Goal: Information Seeking & Learning: Learn about a topic

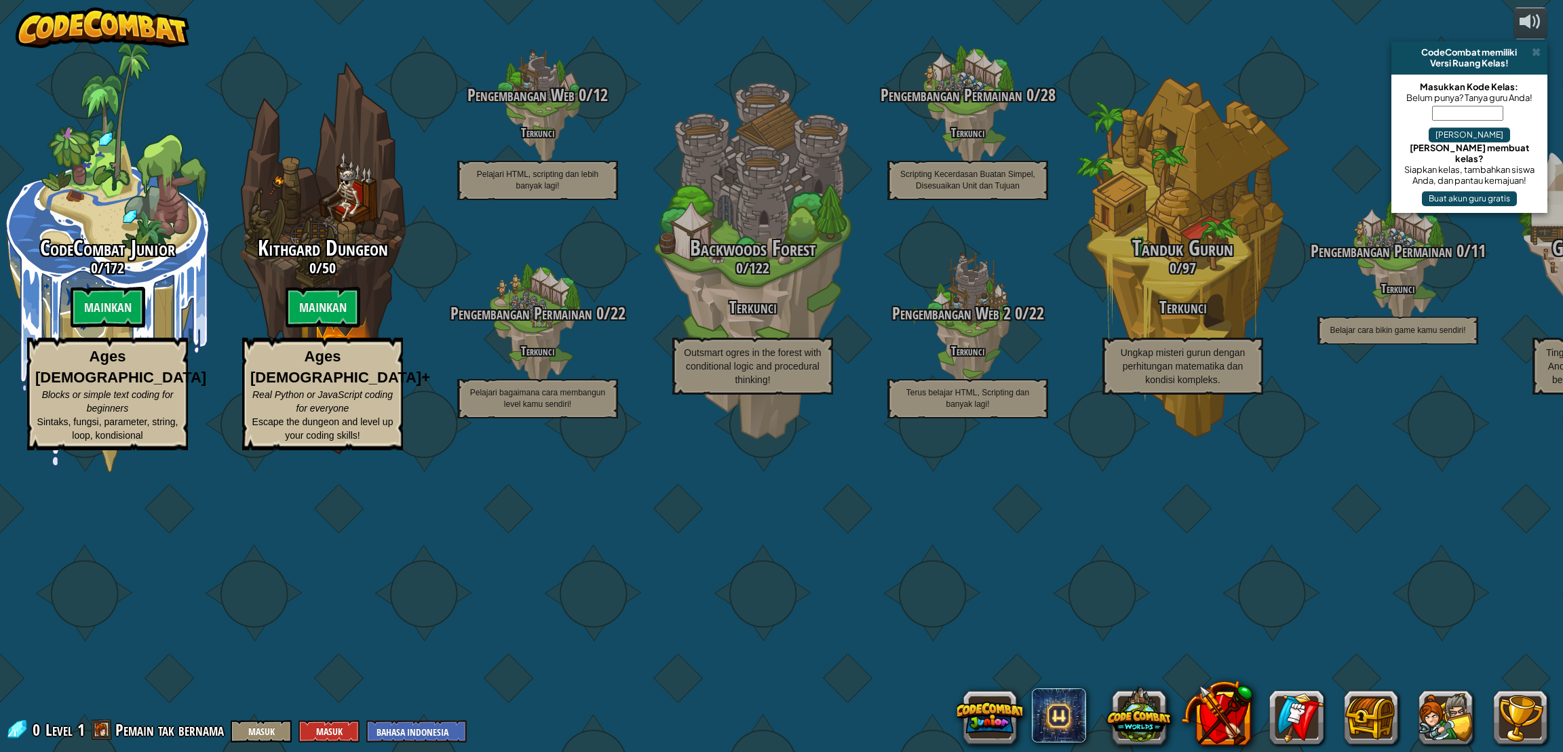
select select "id"
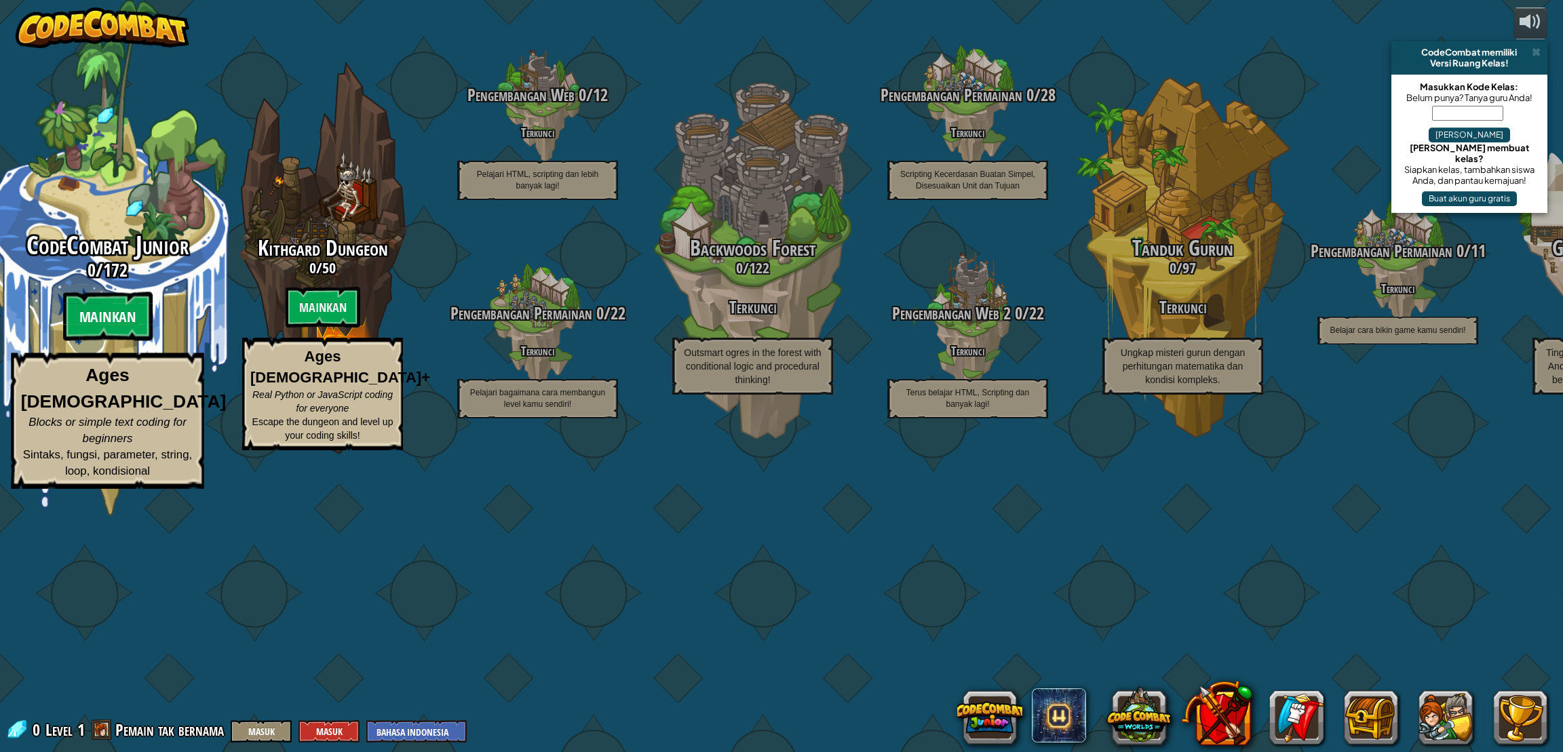
click at [109, 341] on btn "Mainkan" at bounding box center [107, 316] width 90 height 49
select select "id"
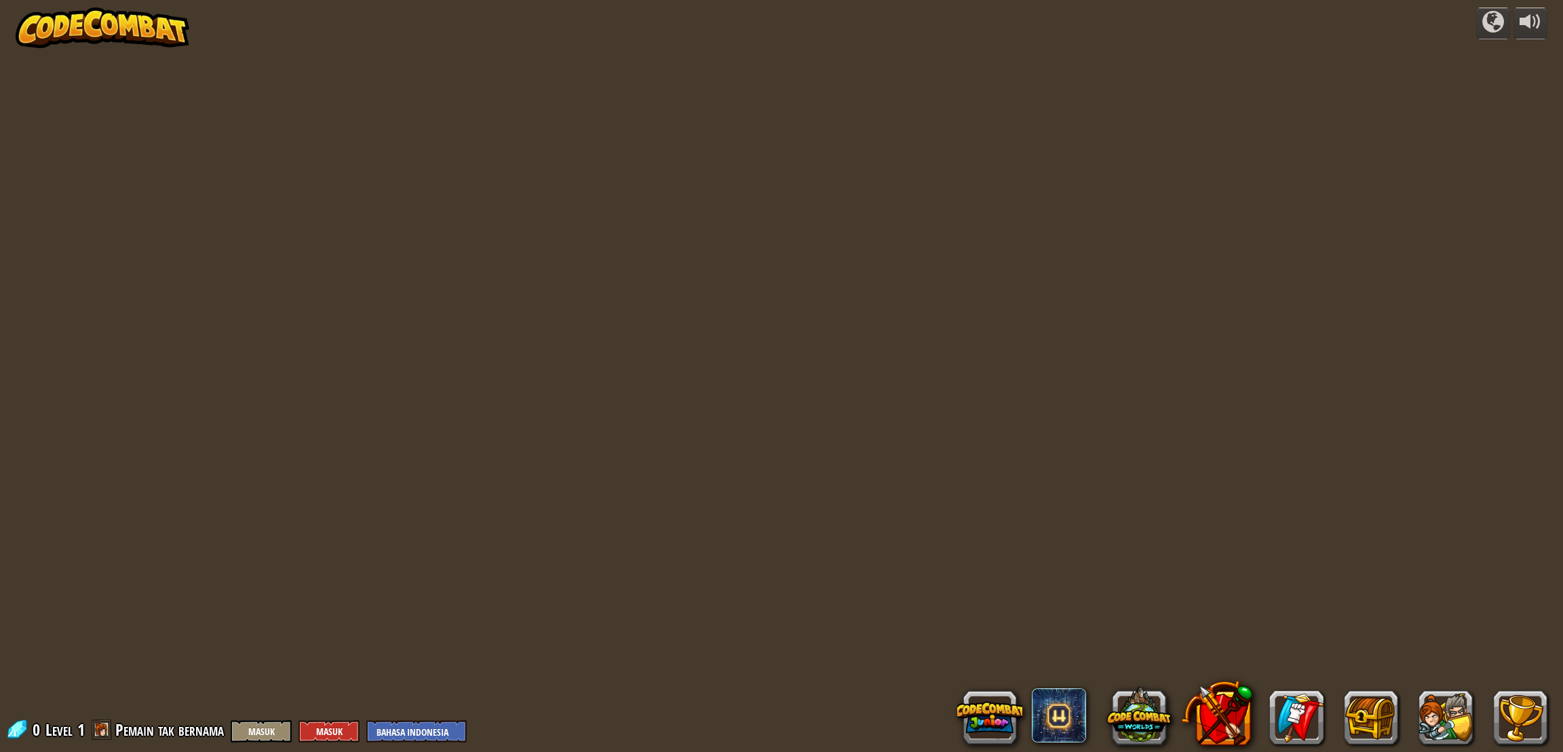
select select "id"
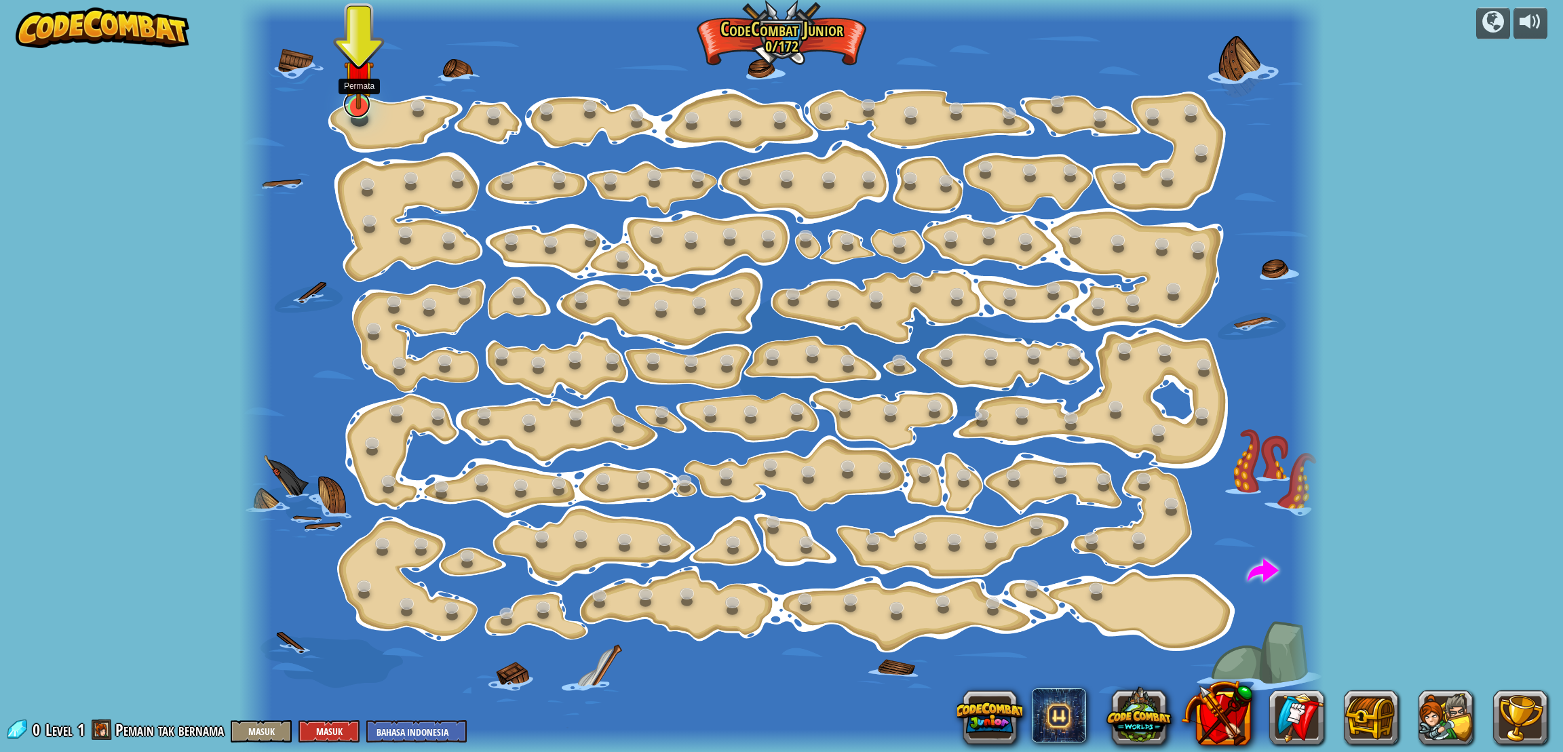
click at [355, 113] on link at bounding box center [356, 104] width 27 height 27
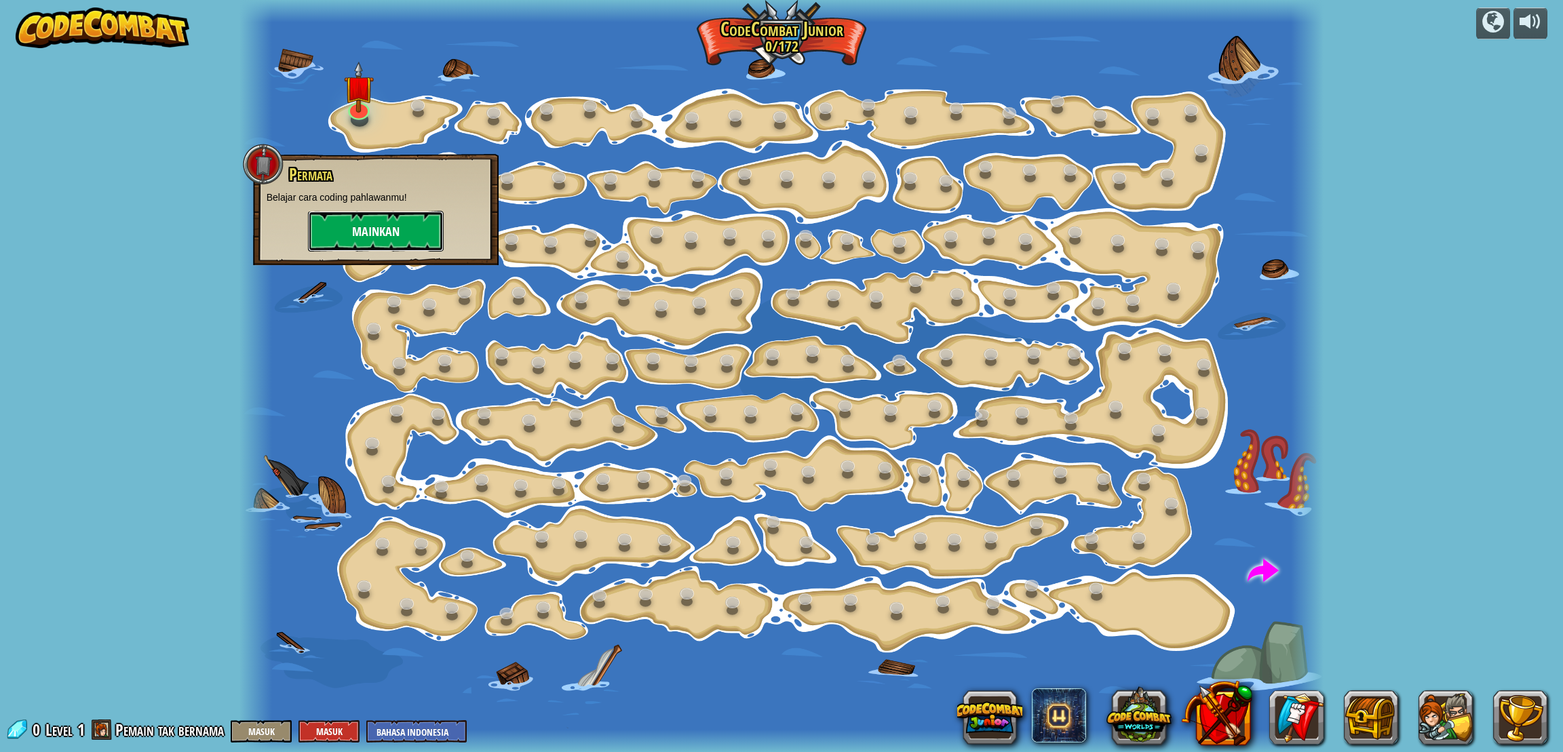
click at [369, 235] on button "Mainkan" at bounding box center [376, 231] width 136 height 41
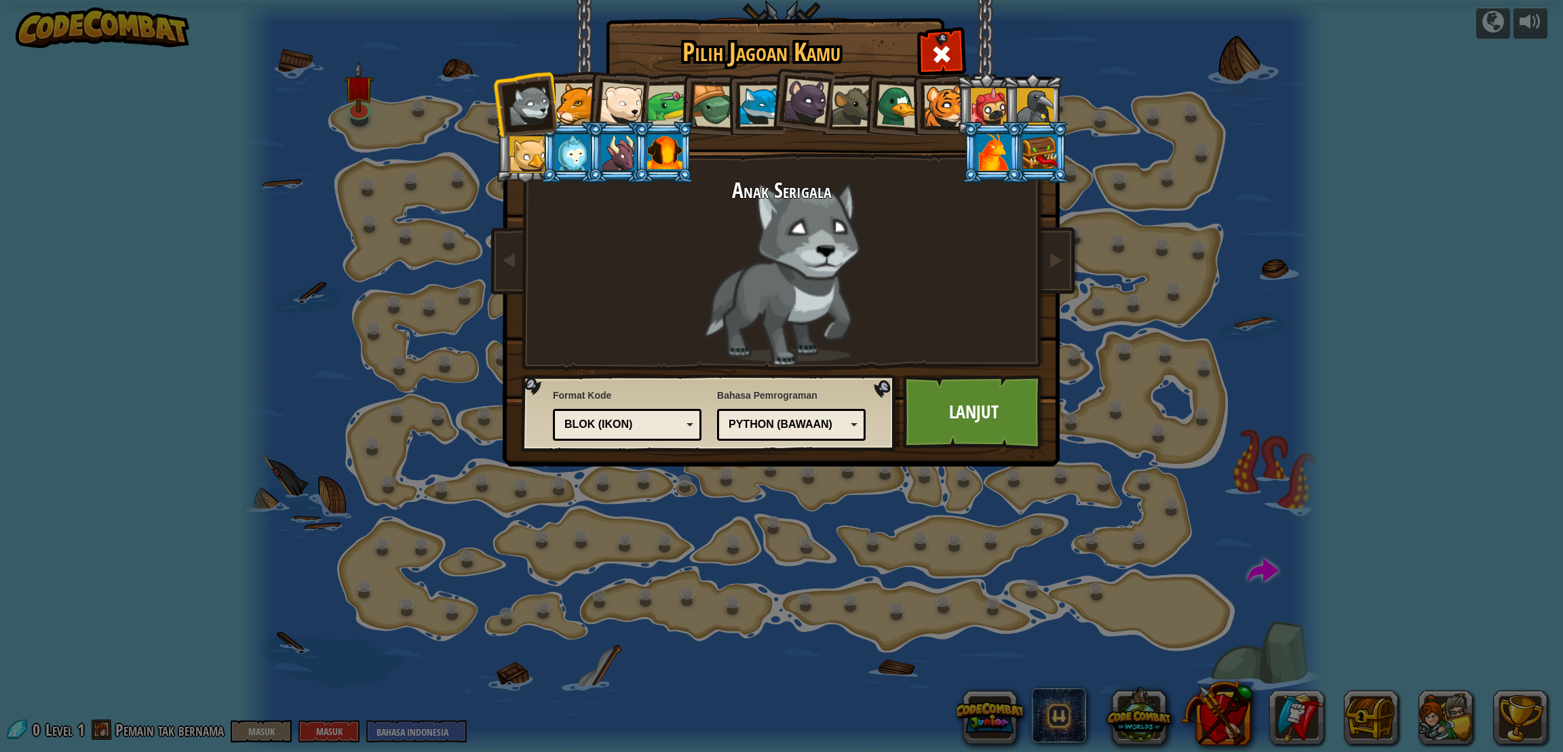
click at [667, 424] on div "Blok (ikon)" at bounding box center [622, 425] width 117 height 16
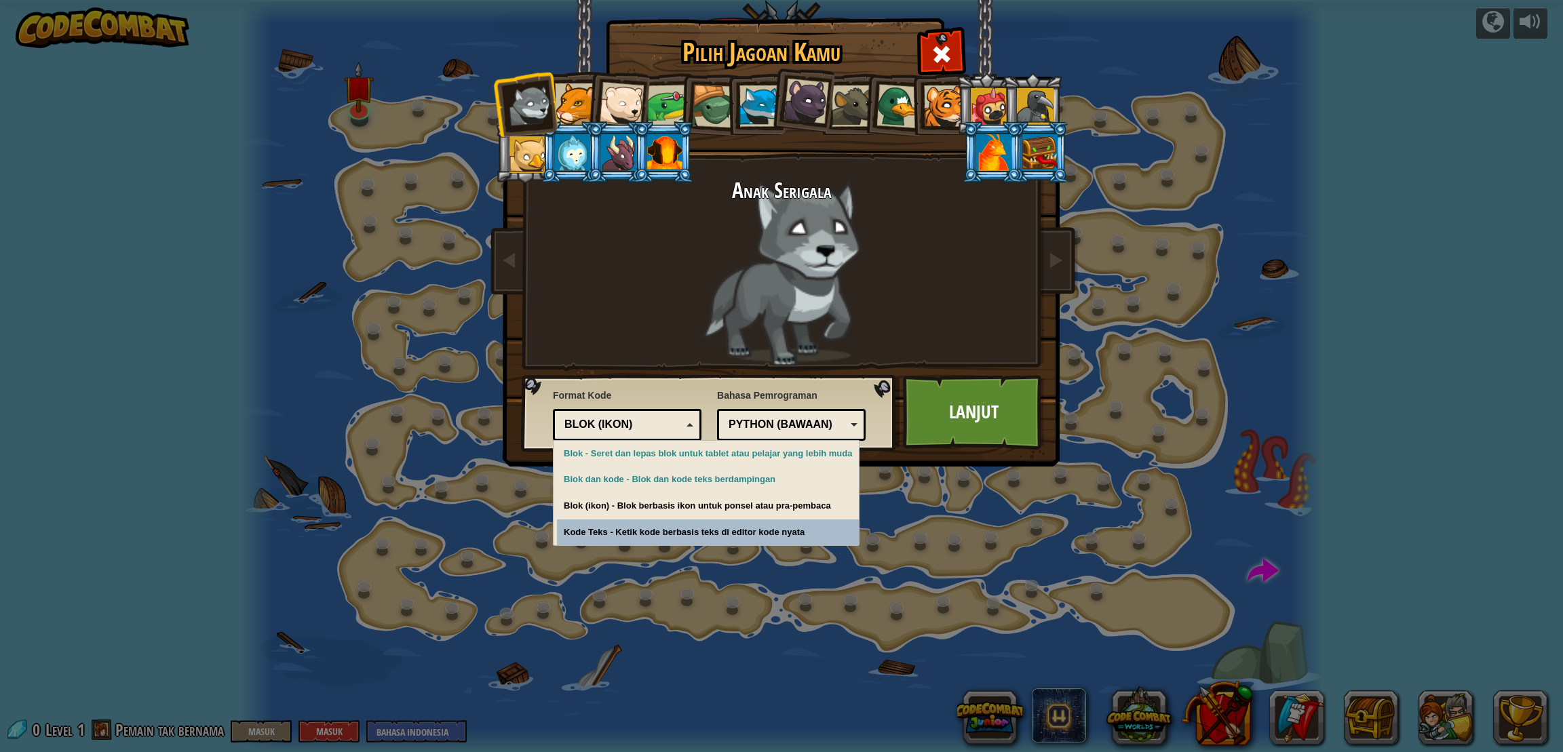
click at [661, 604] on div "Pilih Jagoan Kamu 0 Anak Serigala Cougar Anak Beruang Kutub Frog Kura-kura Blue…" at bounding box center [781, 376] width 1563 height 752
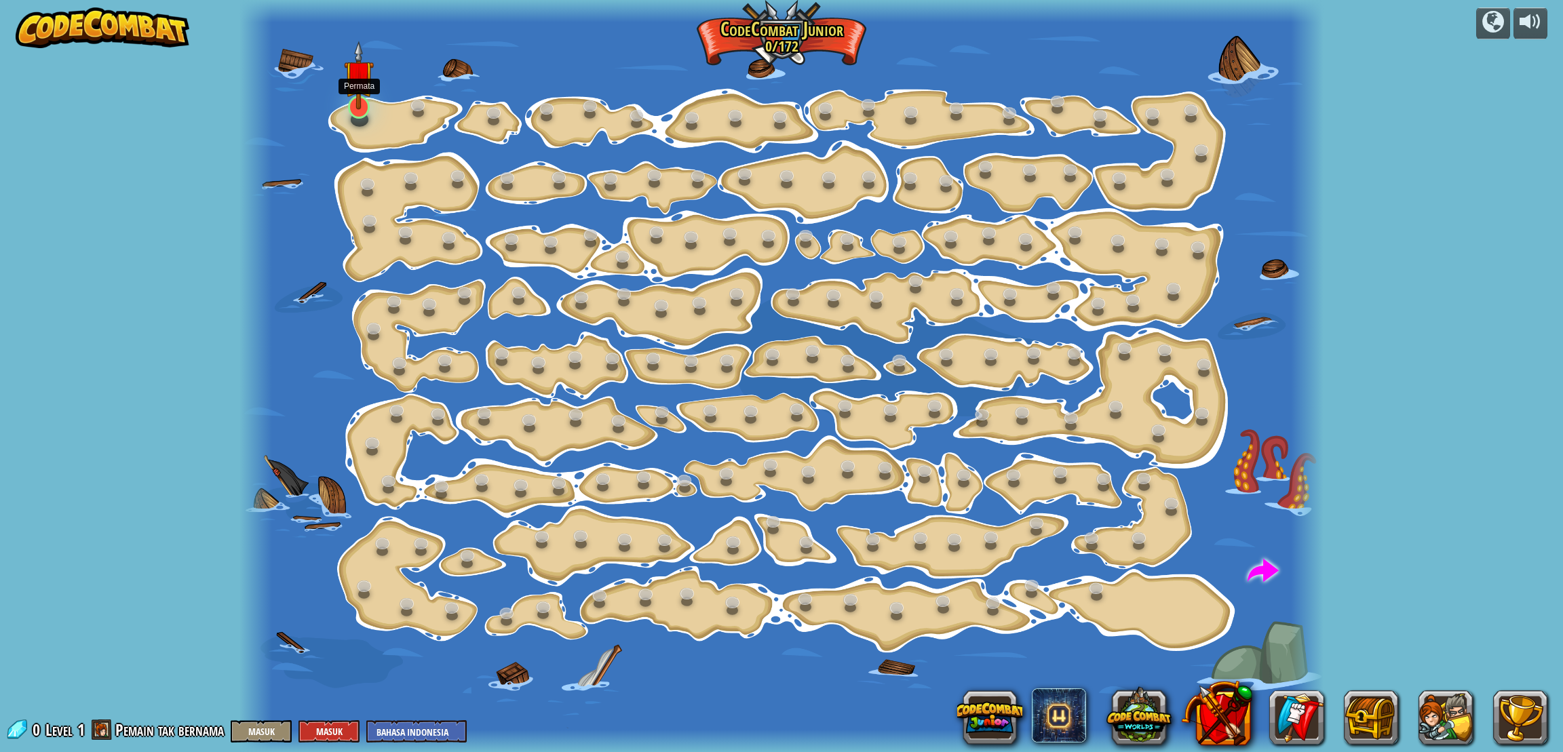
click at [361, 109] on img at bounding box center [359, 75] width 30 height 69
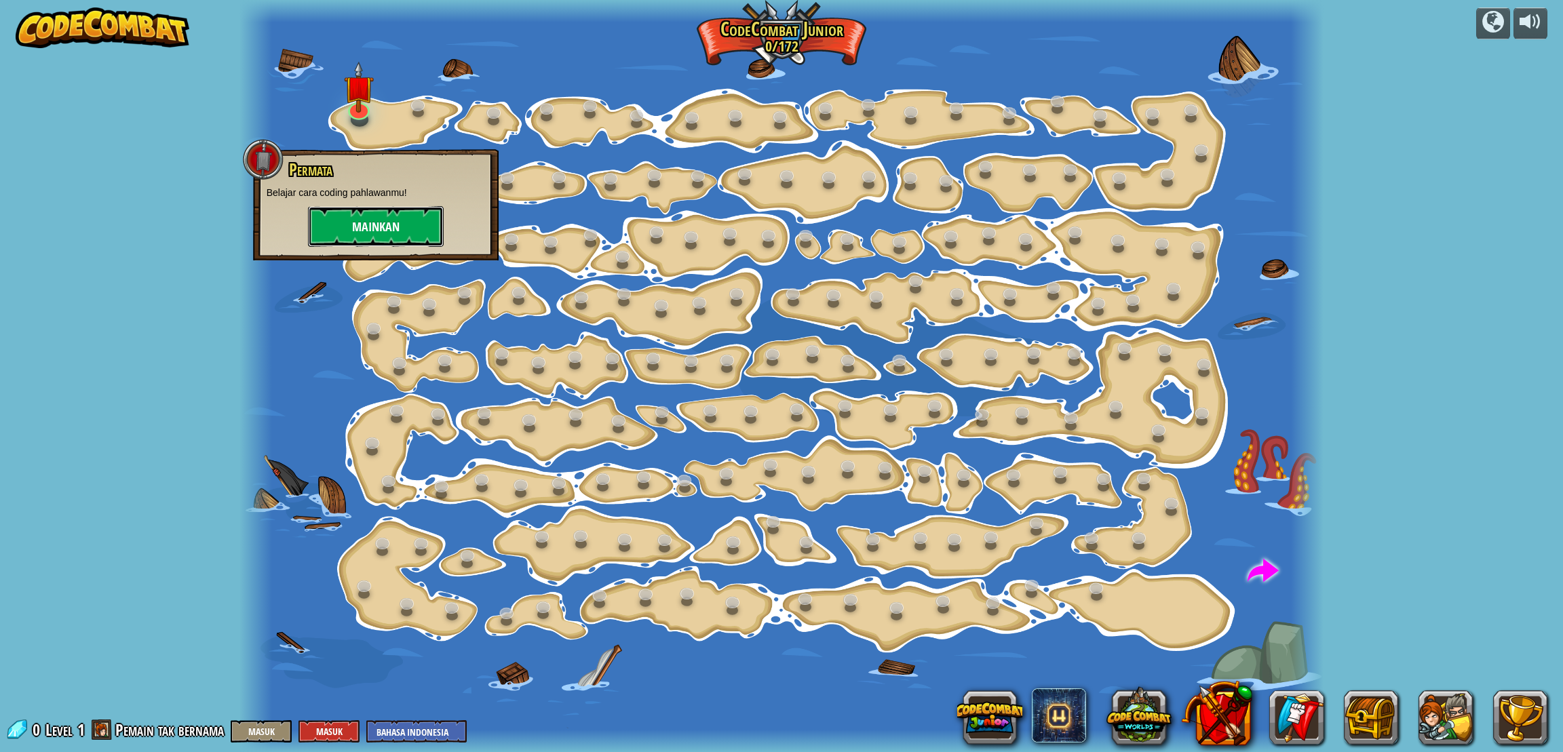
click at [353, 229] on button "Mainkan" at bounding box center [376, 226] width 136 height 41
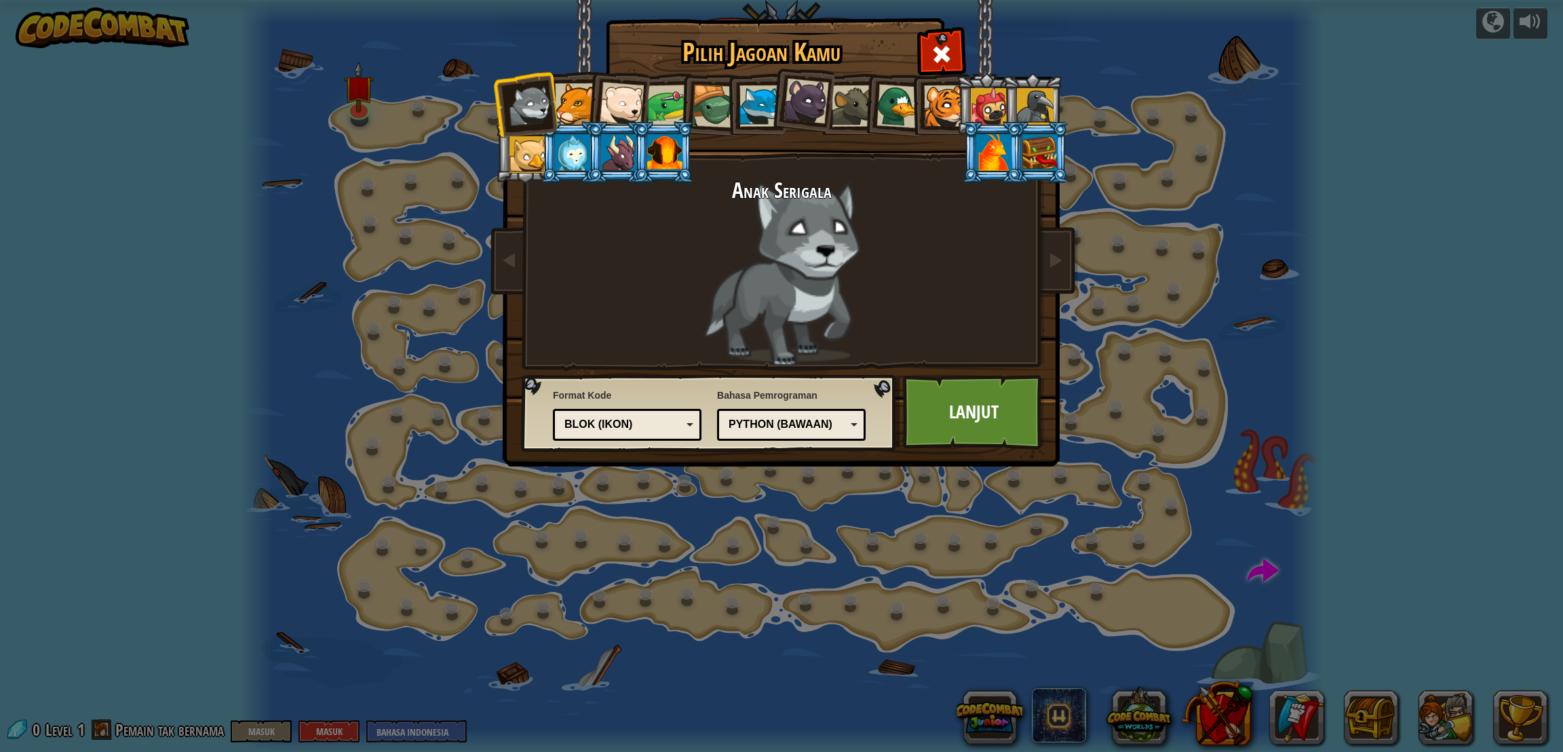
click at [798, 419] on div "Python (Bawaan)" at bounding box center [787, 425] width 117 height 16
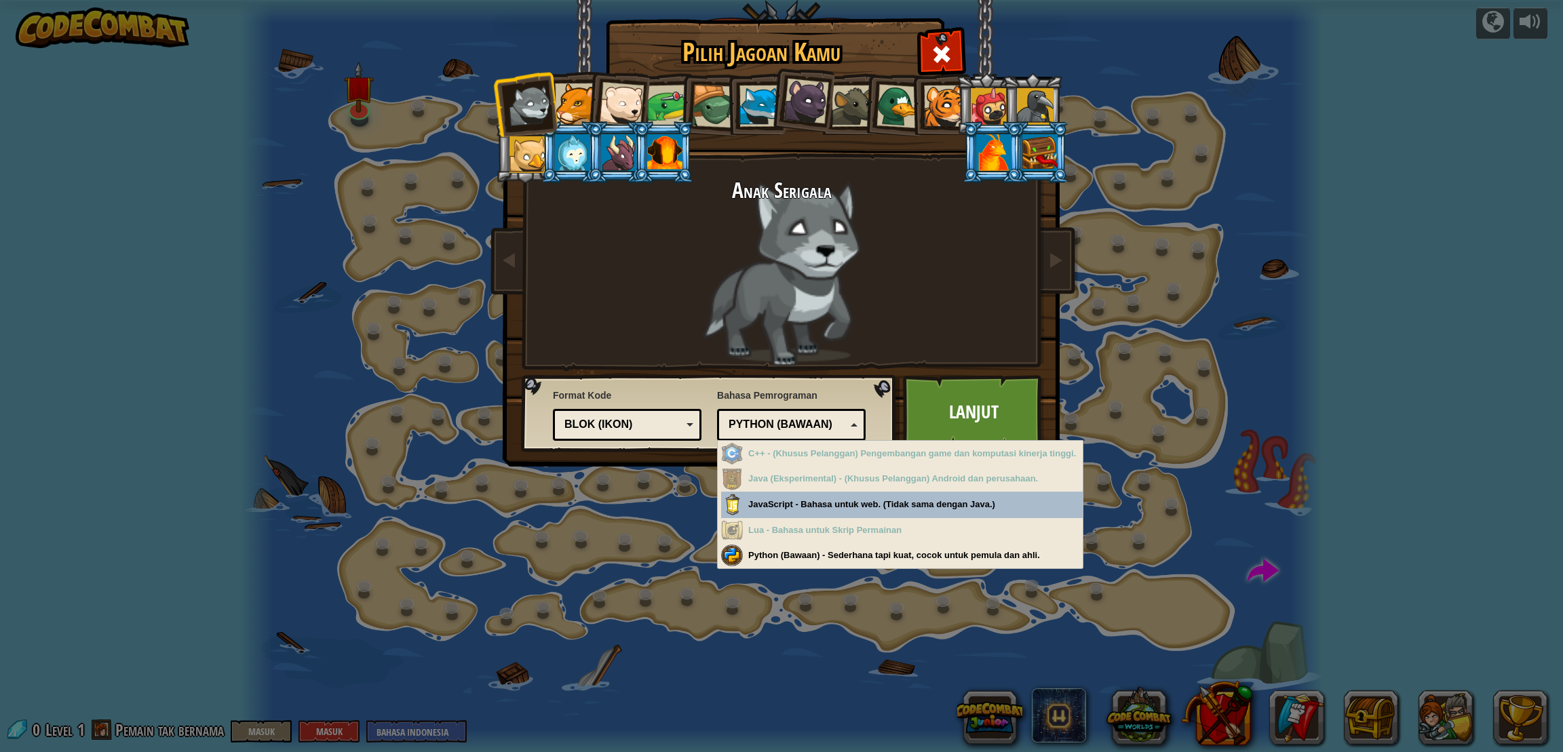
click at [798, 419] on div "Python (Bawaan)" at bounding box center [787, 425] width 117 height 16
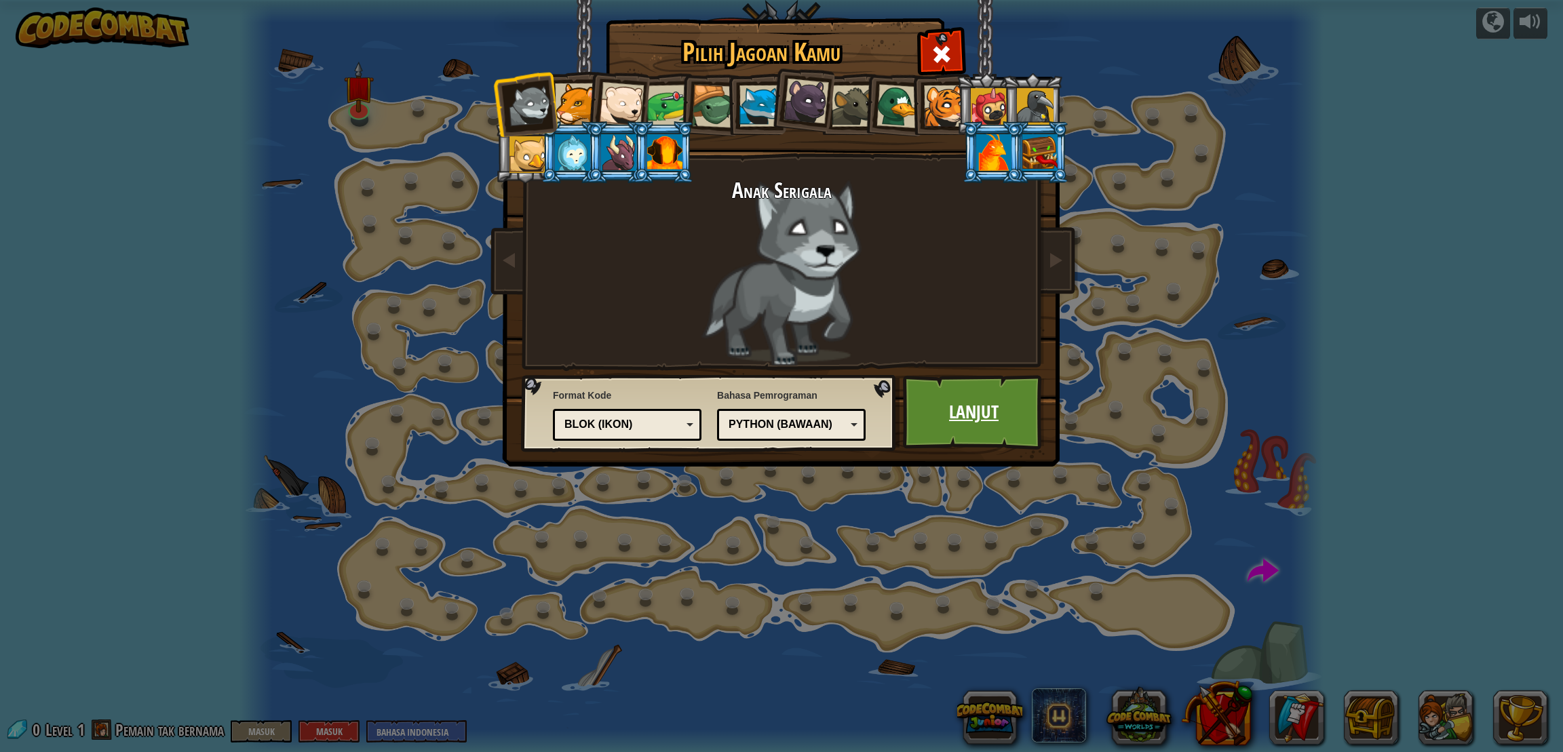
click at [997, 403] on link "Lanjut" at bounding box center [974, 412] width 142 height 75
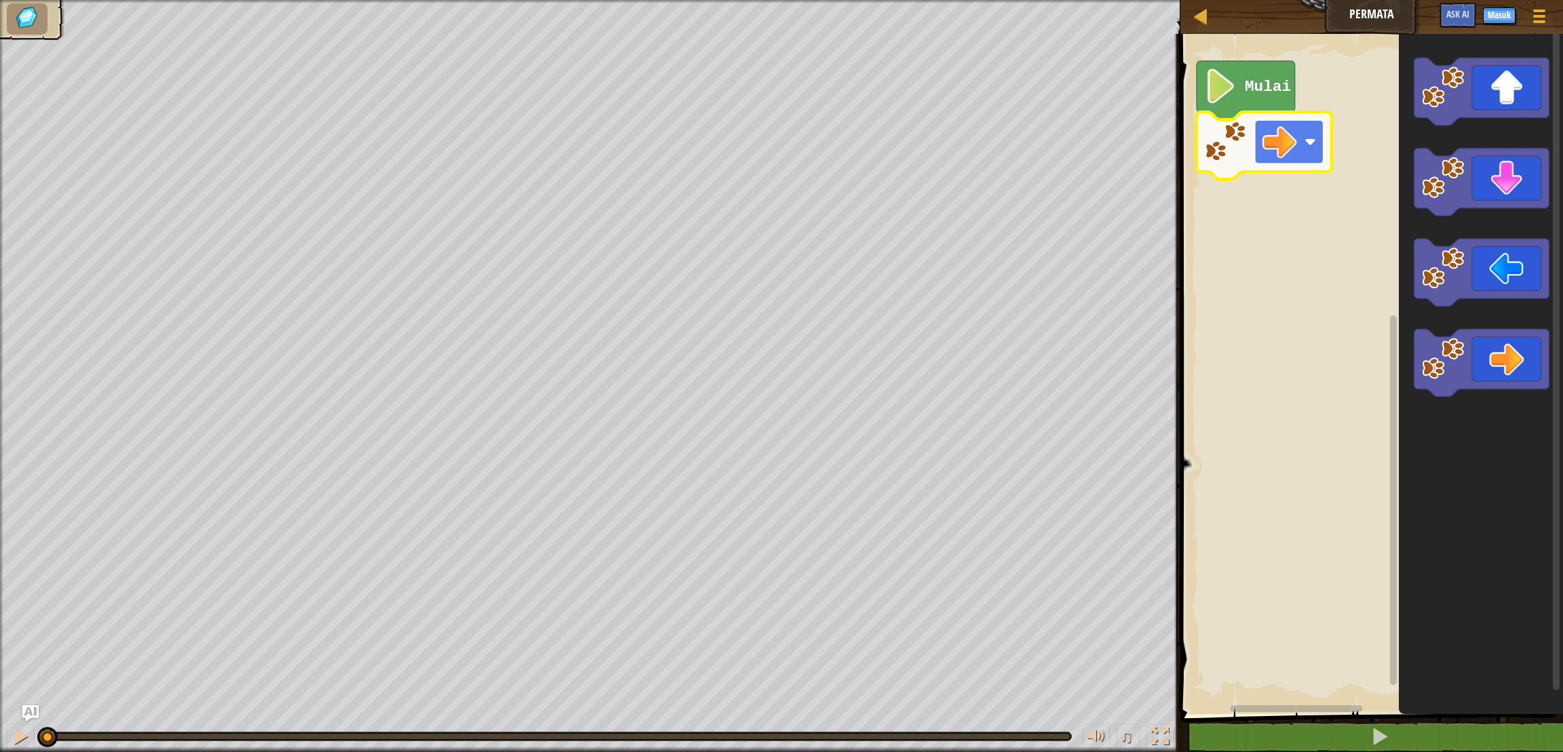
click at [1297, 150] on g "Mulai" at bounding box center [1264, 120] width 135 height 119
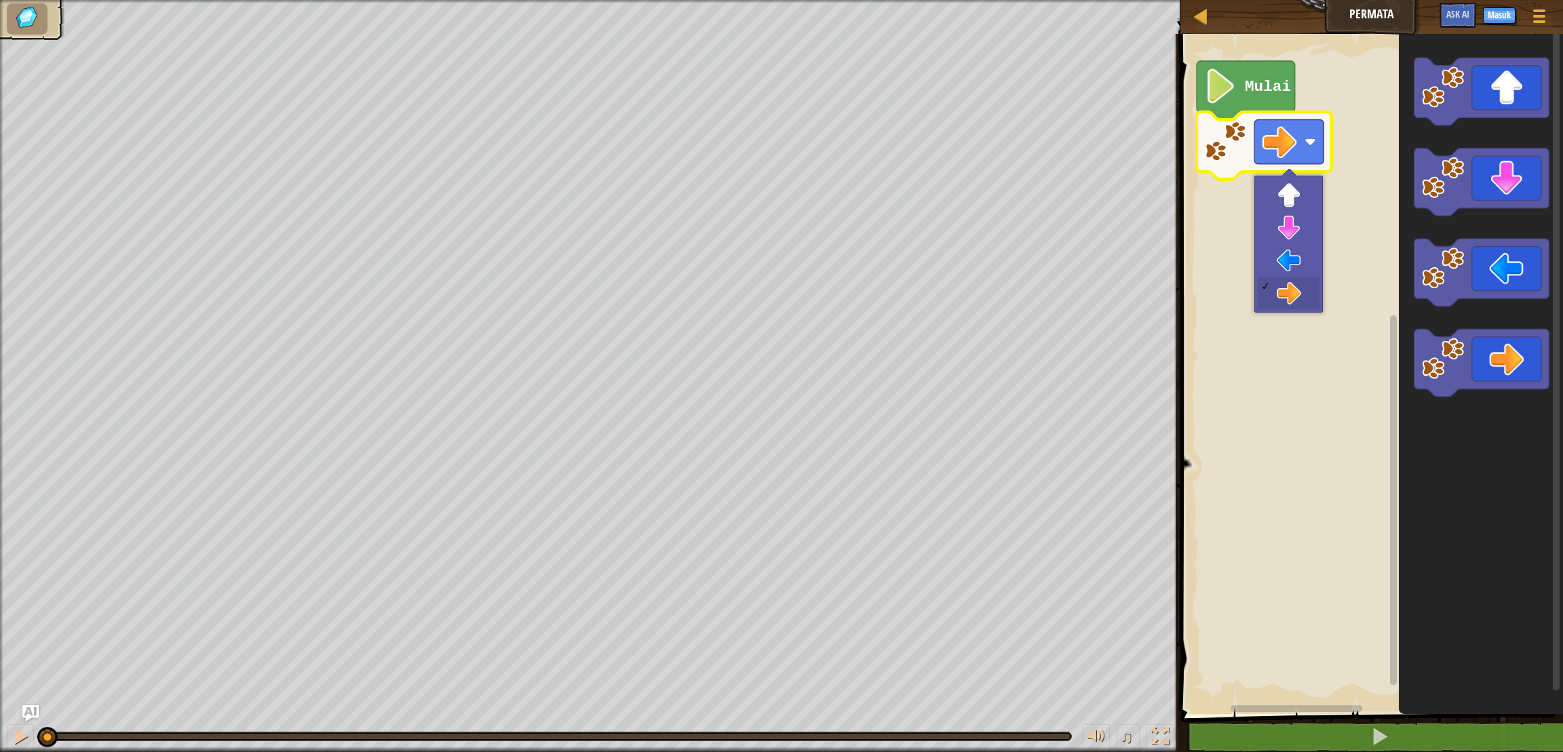
click at [1297, 150] on rect "Ruang Kerja Blockly" at bounding box center [1288, 142] width 69 height 44
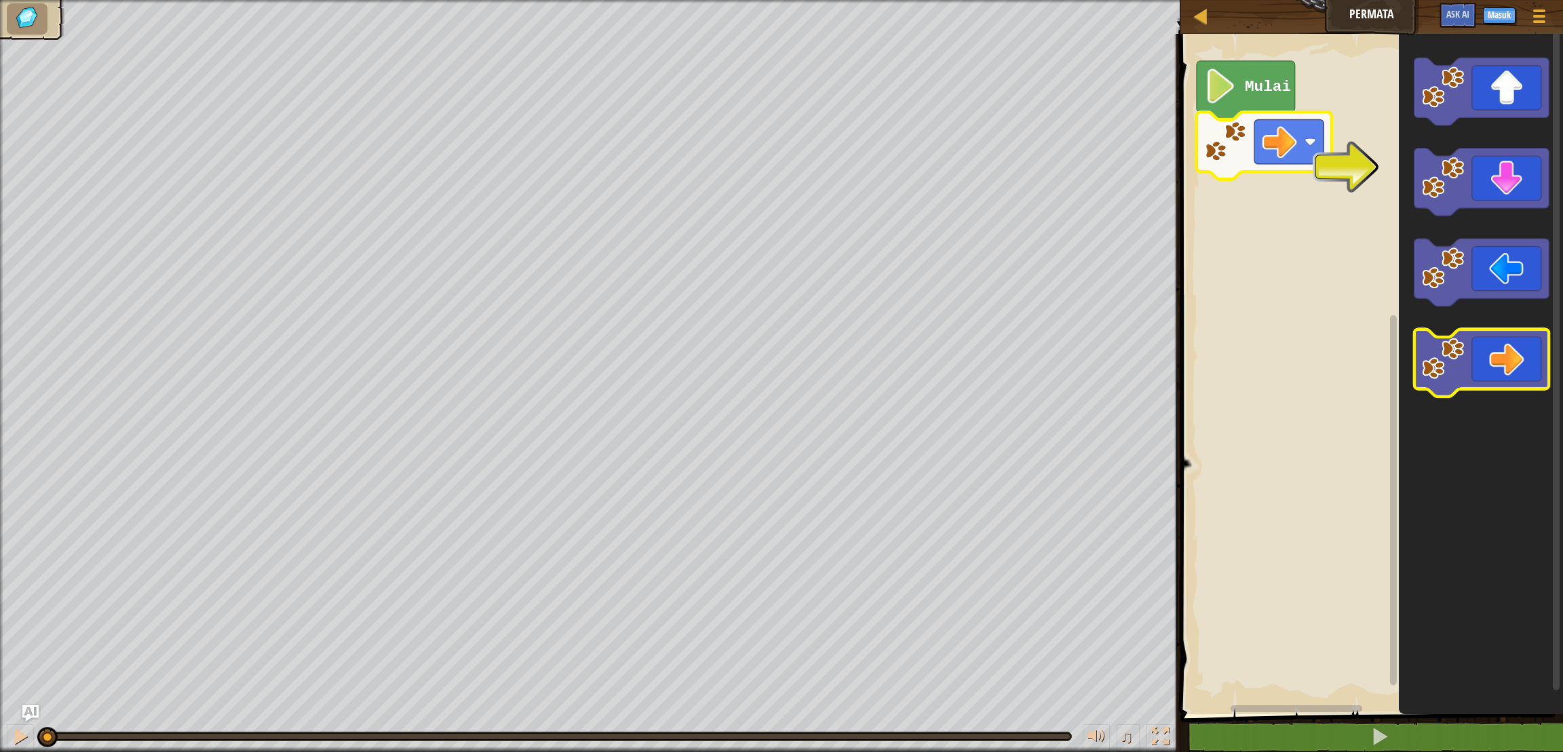
click at [1516, 368] on icon "Ruang Kerja Blockly" at bounding box center [1481, 363] width 135 height 67
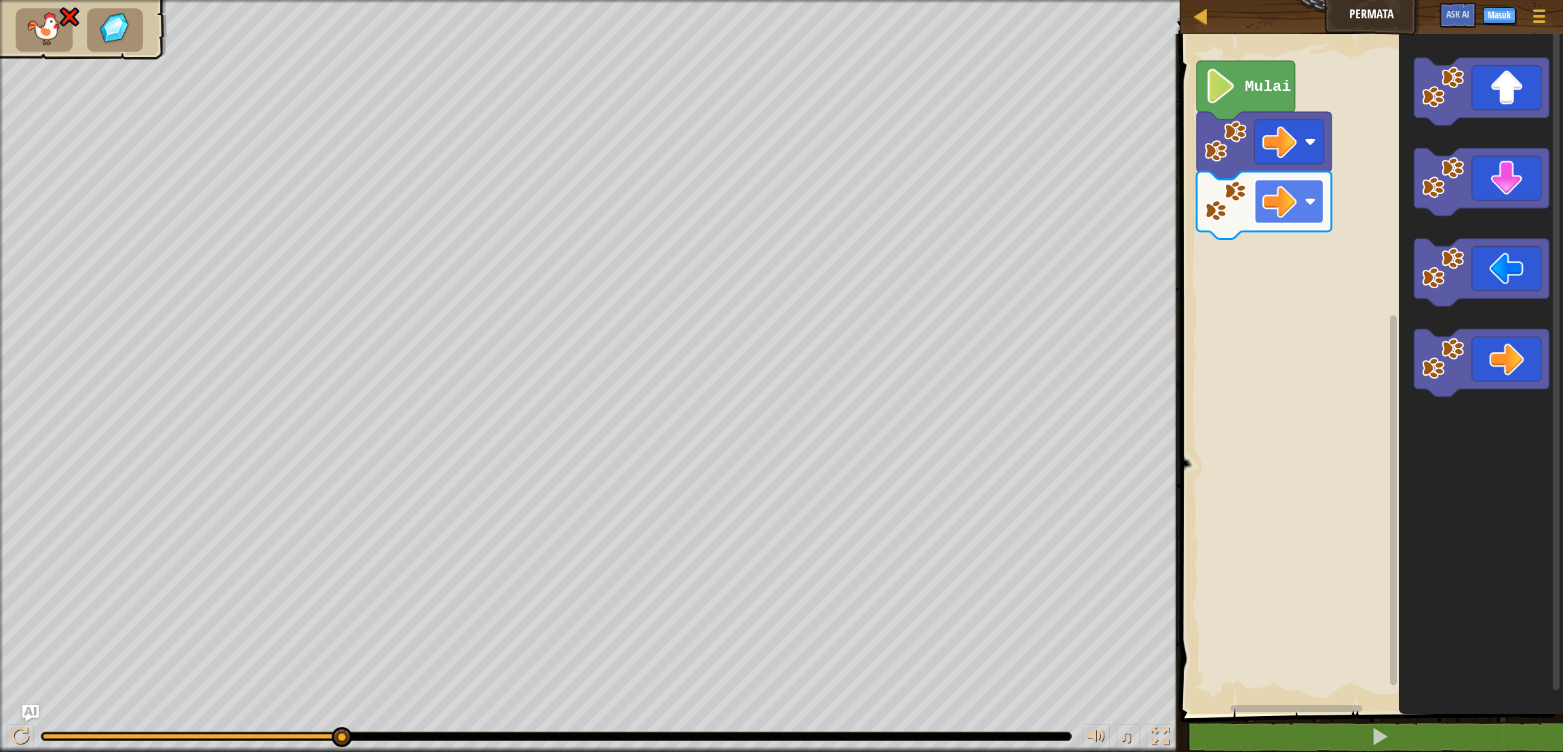
click at [1275, 184] on rect "Ruang Kerja Blockly" at bounding box center [1288, 202] width 69 height 44
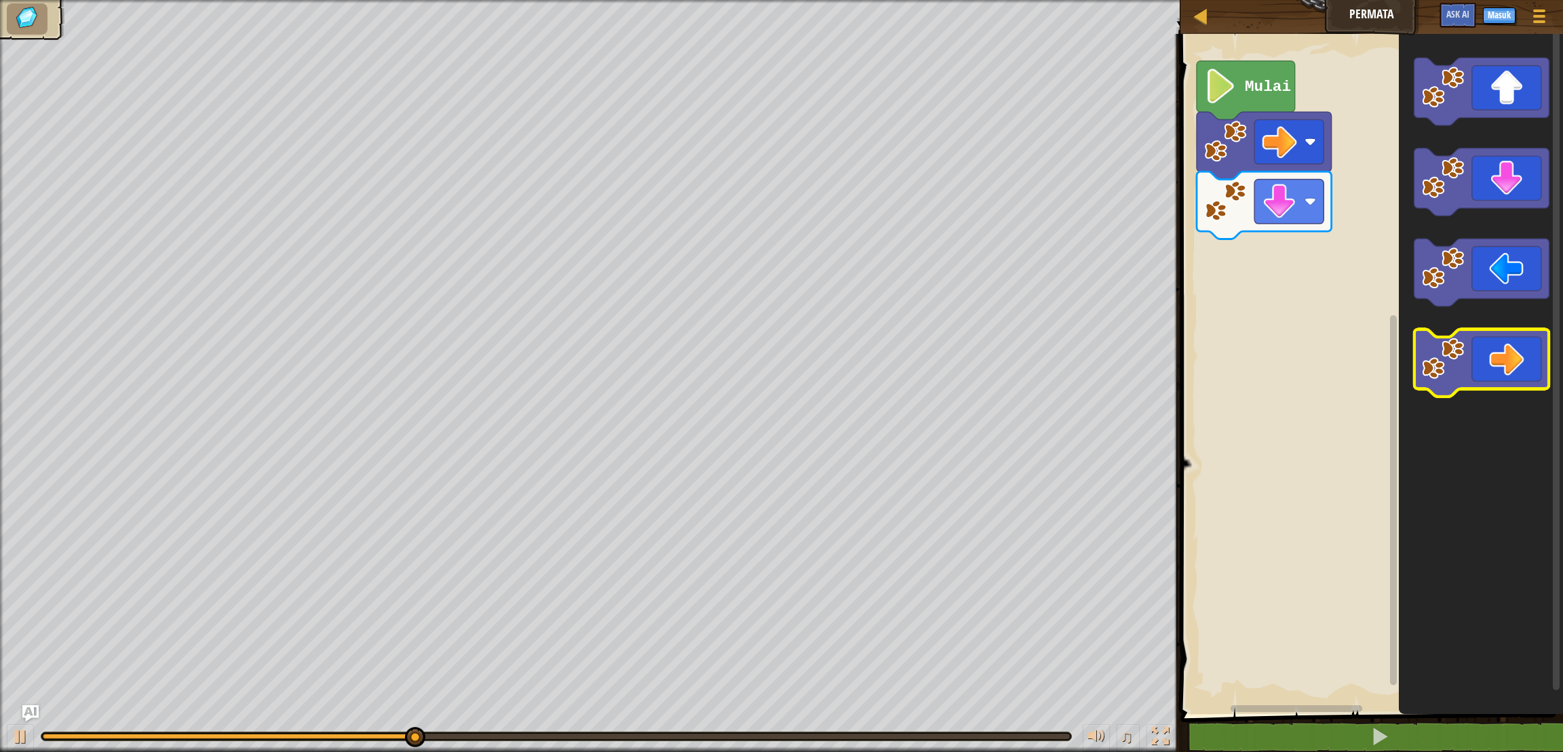
click at [1489, 363] on icon "Ruang Kerja Blockly" at bounding box center [1481, 363] width 135 height 67
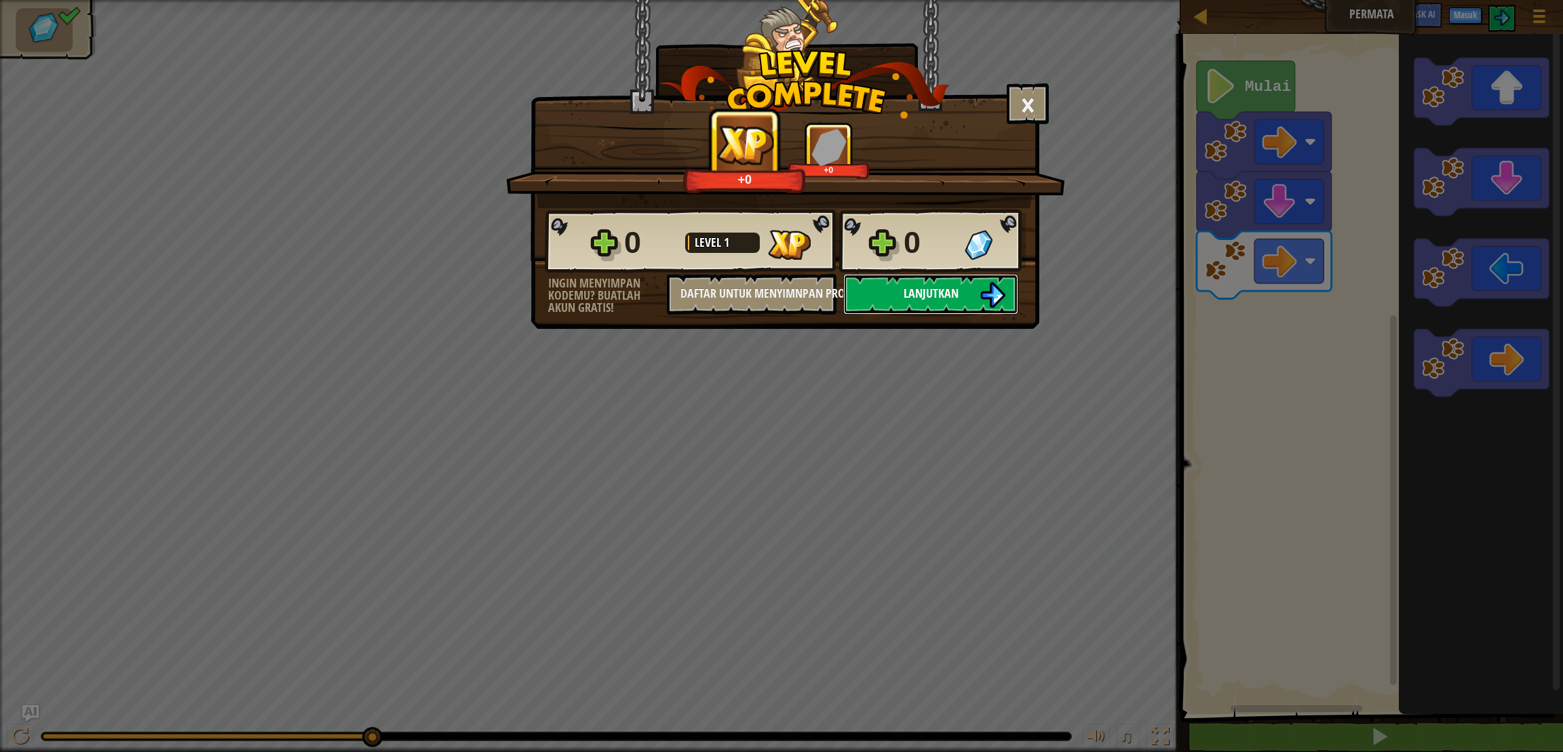
click at [935, 302] on span "Lanjutkan" at bounding box center [931, 293] width 55 height 17
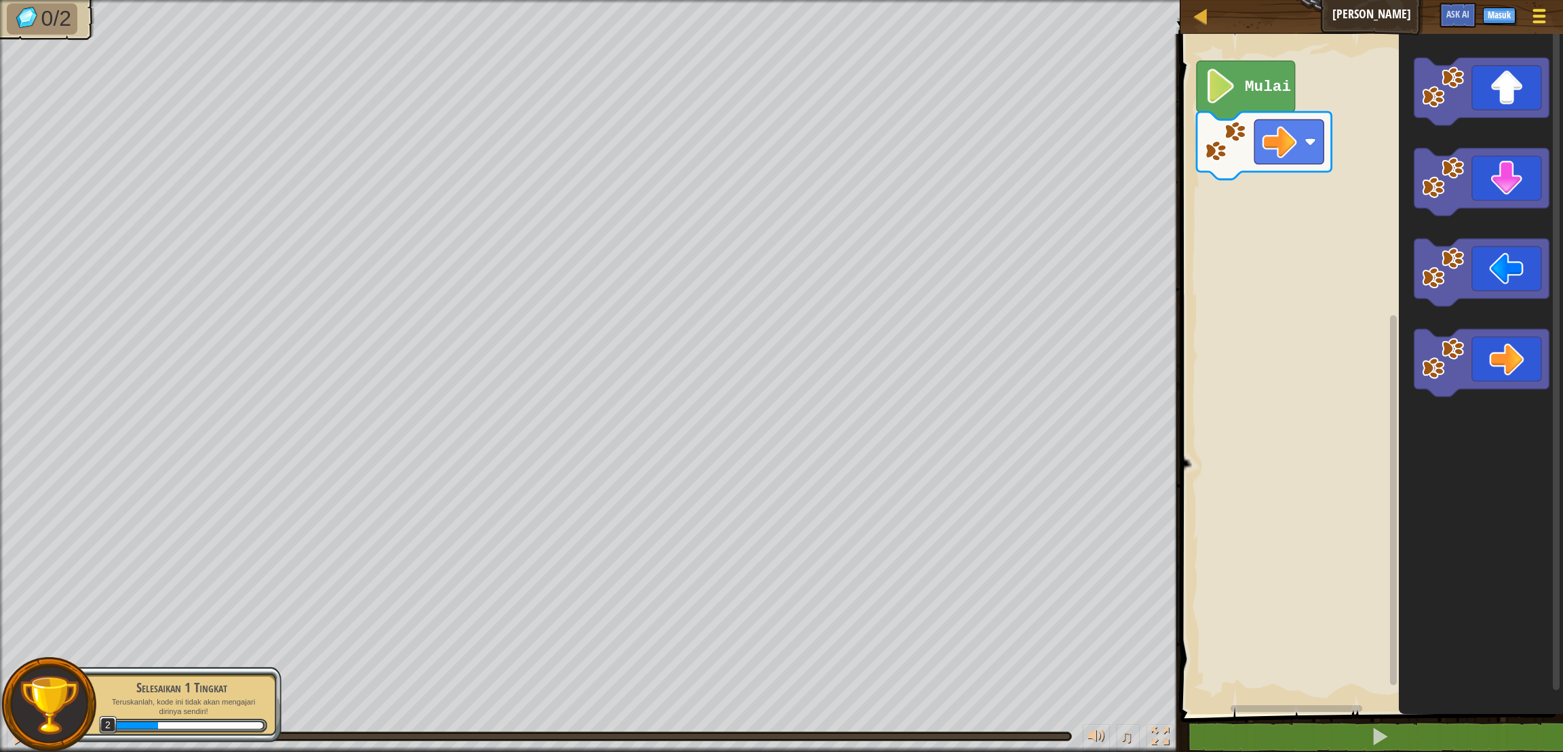
click at [1543, 24] on div at bounding box center [1539, 16] width 18 height 20
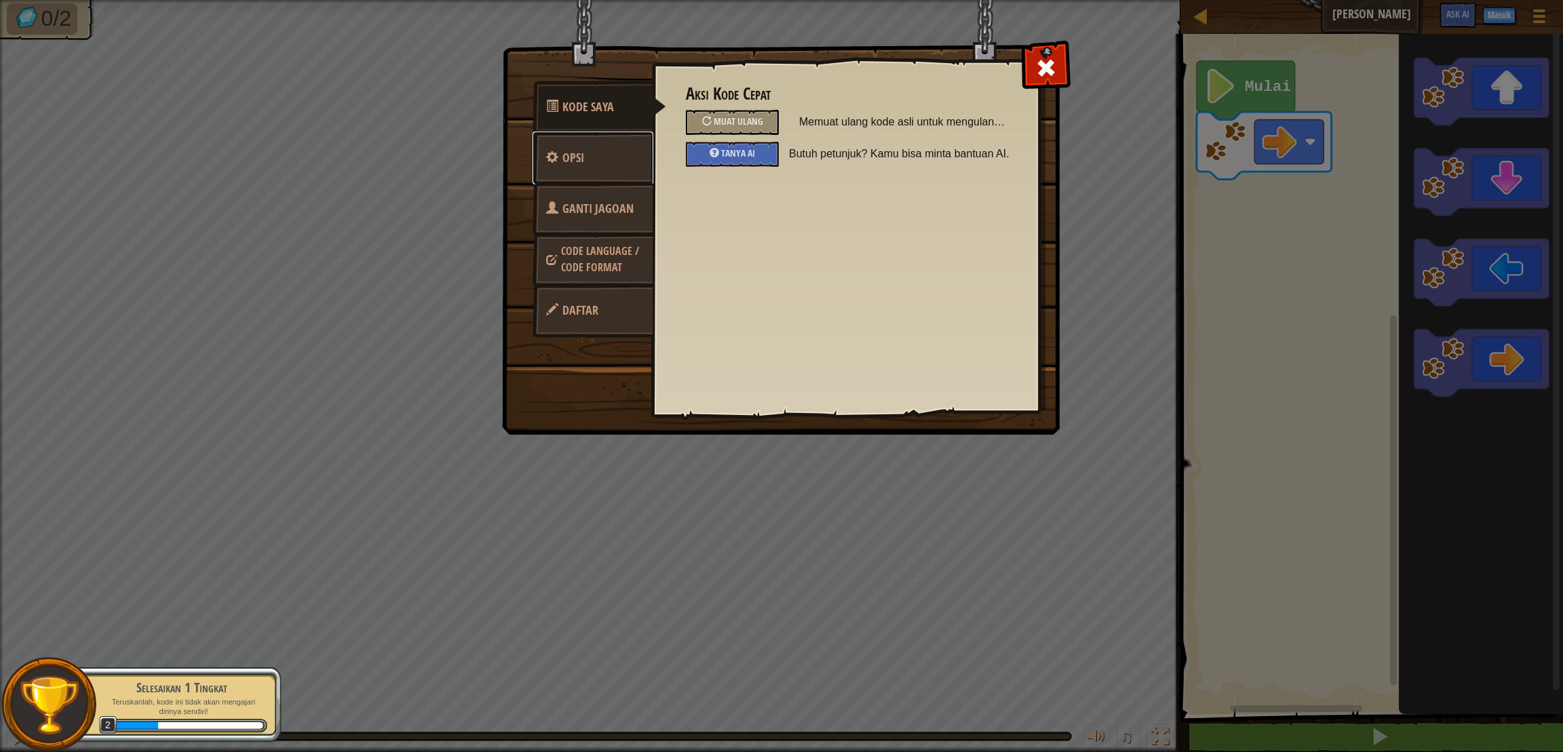
click at [596, 148] on link "Opsi" at bounding box center [593, 158] width 121 height 53
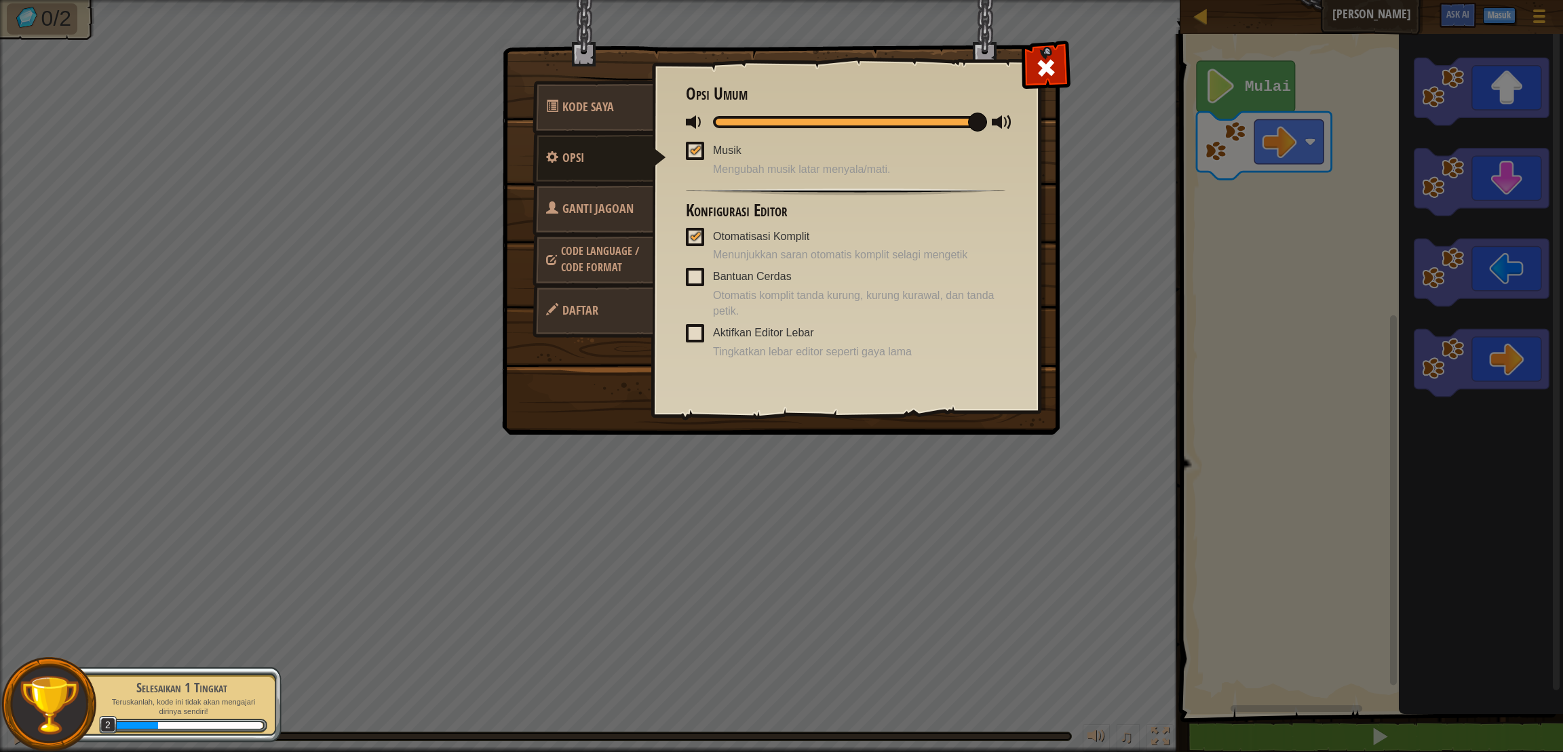
click at [590, 199] on link "Ganti Jagoan" at bounding box center [593, 208] width 121 height 53
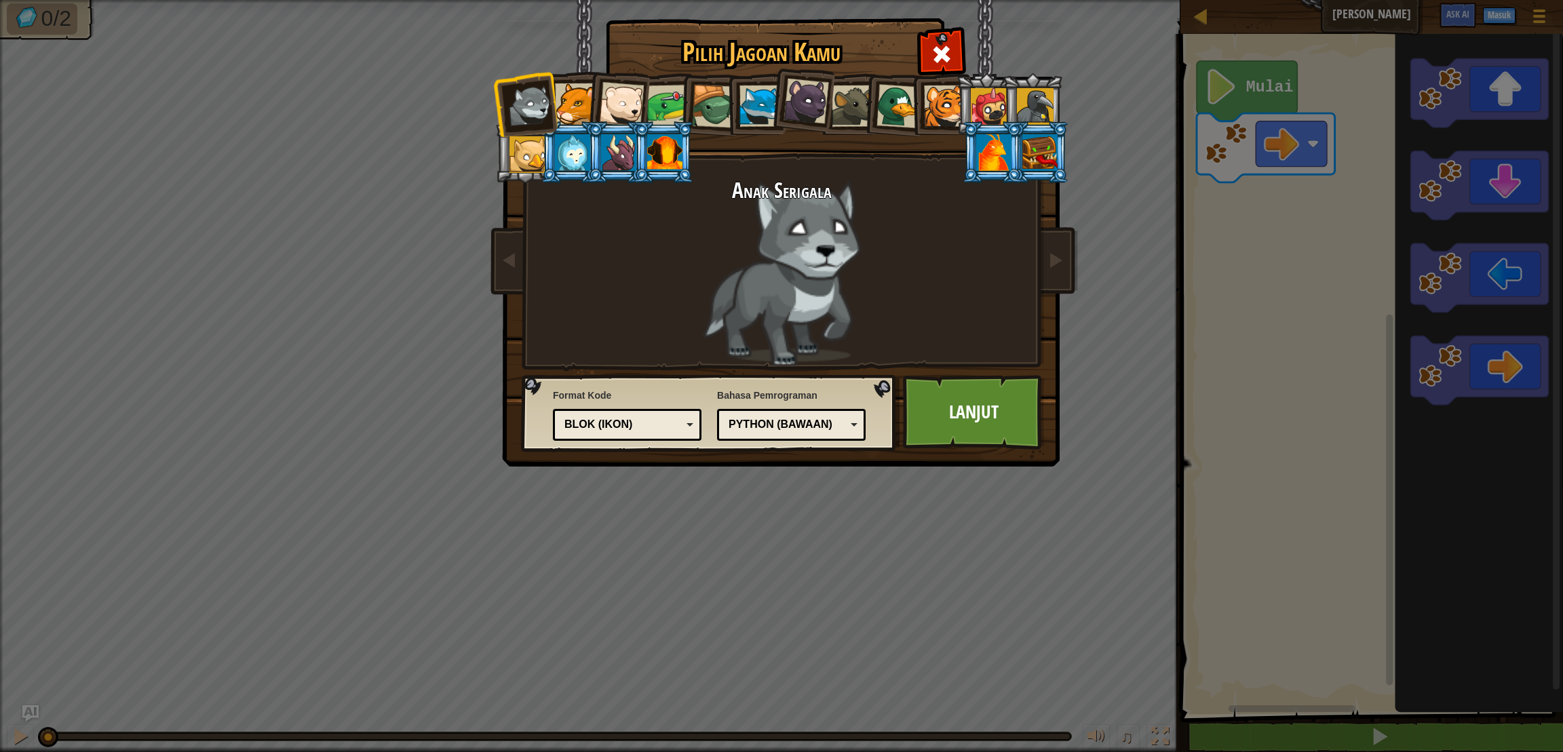
click at [669, 419] on div "Blok (ikon)" at bounding box center [622, 425] width 117 height 16
click at [958, 416] on link "Lanjut" at bounding box center [974, 412] width 142 height 75
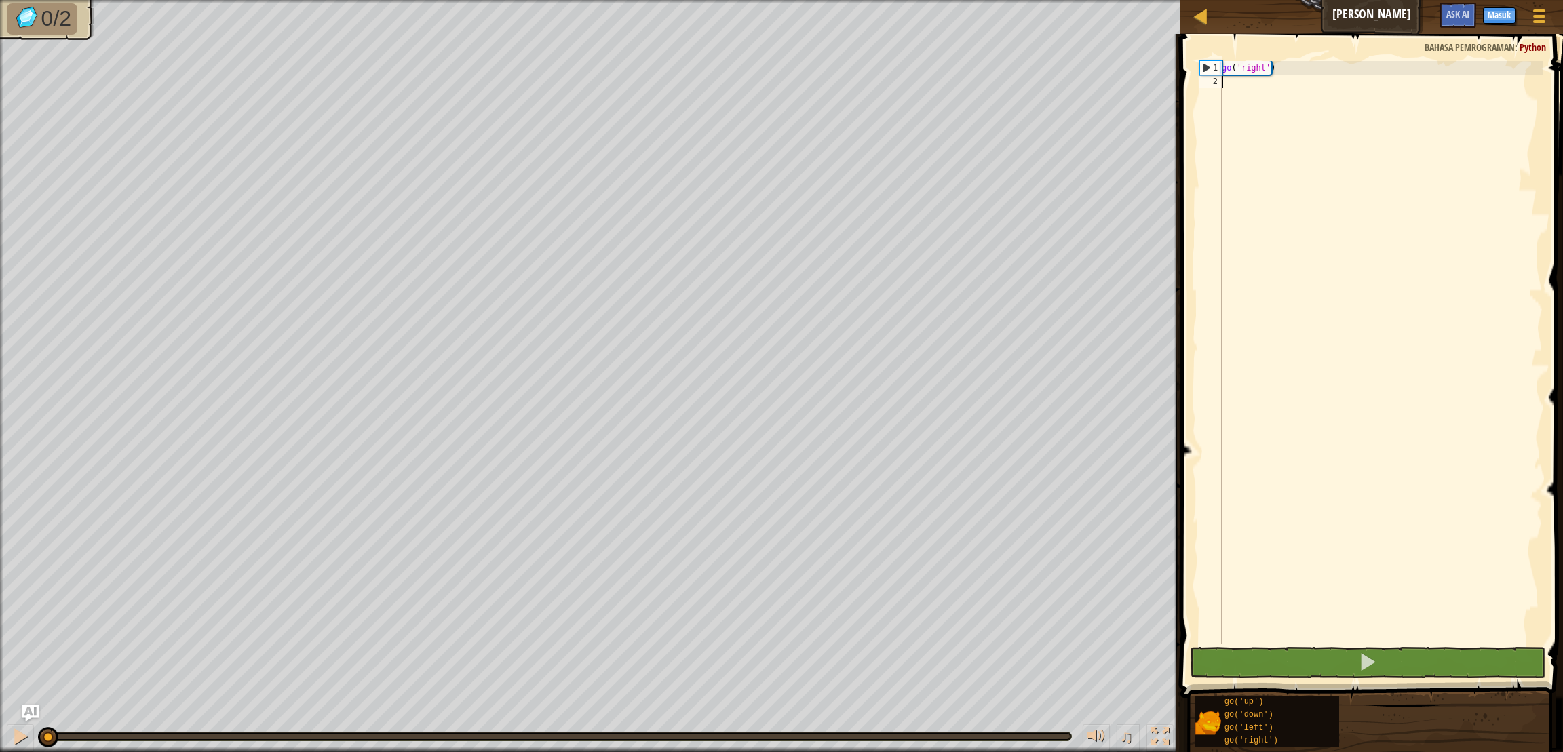
click at [1293, 91] on div "go ( 'right' )" at bounding box center [1381, 366] width 324 height 611
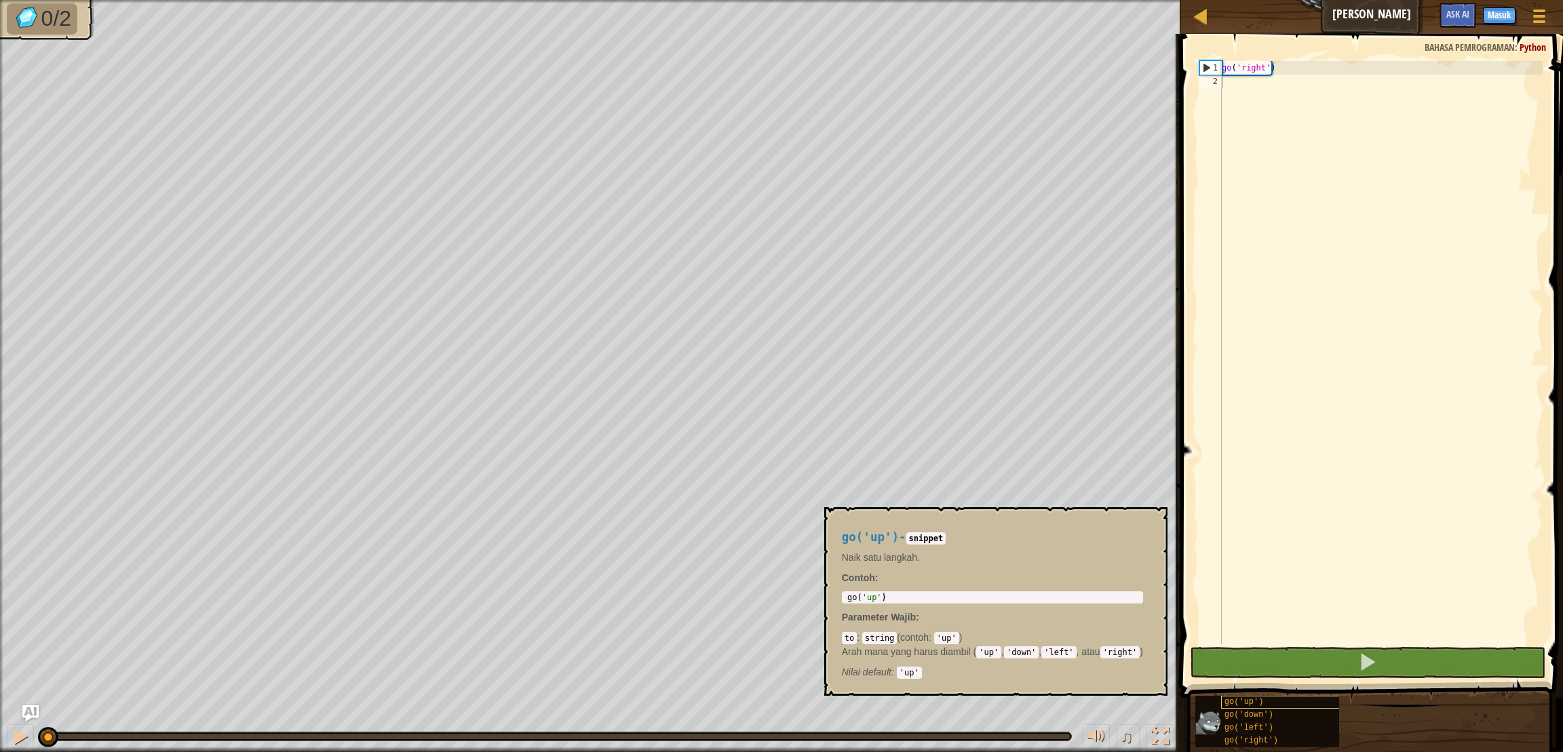
click at [1240, 704] on span "go('up')" at bounding box center [1244, 701] width 39 height 9
click at [1265, 744] on span "go('right')" at bounding box center [1252, 740] width 54 height 9
click at [1251, 737] on span "go('right')" at bounding box center [1252, 740] width 54 height 9
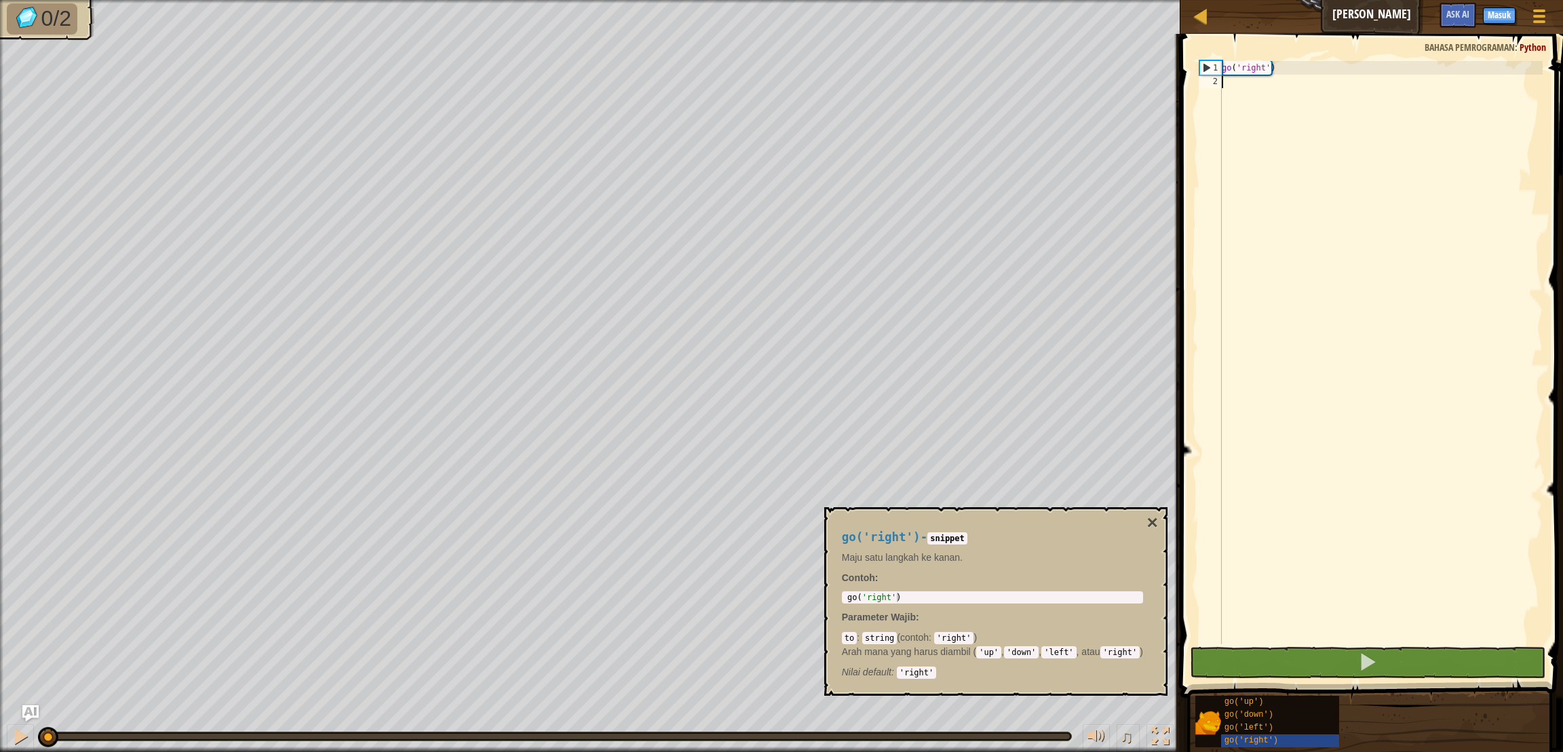
click at [1281, 191] on div "go ( 'right' )" at bounding box center [1381, 366] width 324 height 611
type textarea "go('right')"
drag, startPoint x: 902, startPoint y: 598, endPoint x: 840, endPoint y: 603, distance: 62.6
click at [845, 602] on div "go ( 'right' )" at bounding box center [993, 597] width 296 height 9
click at [912, 593] on div "go('right') 1 go ( 'right' ) הההההההההההההההההההההההההההההההההההההההההההההההההה…" at bounding box center [992, 598] width 301 height 12
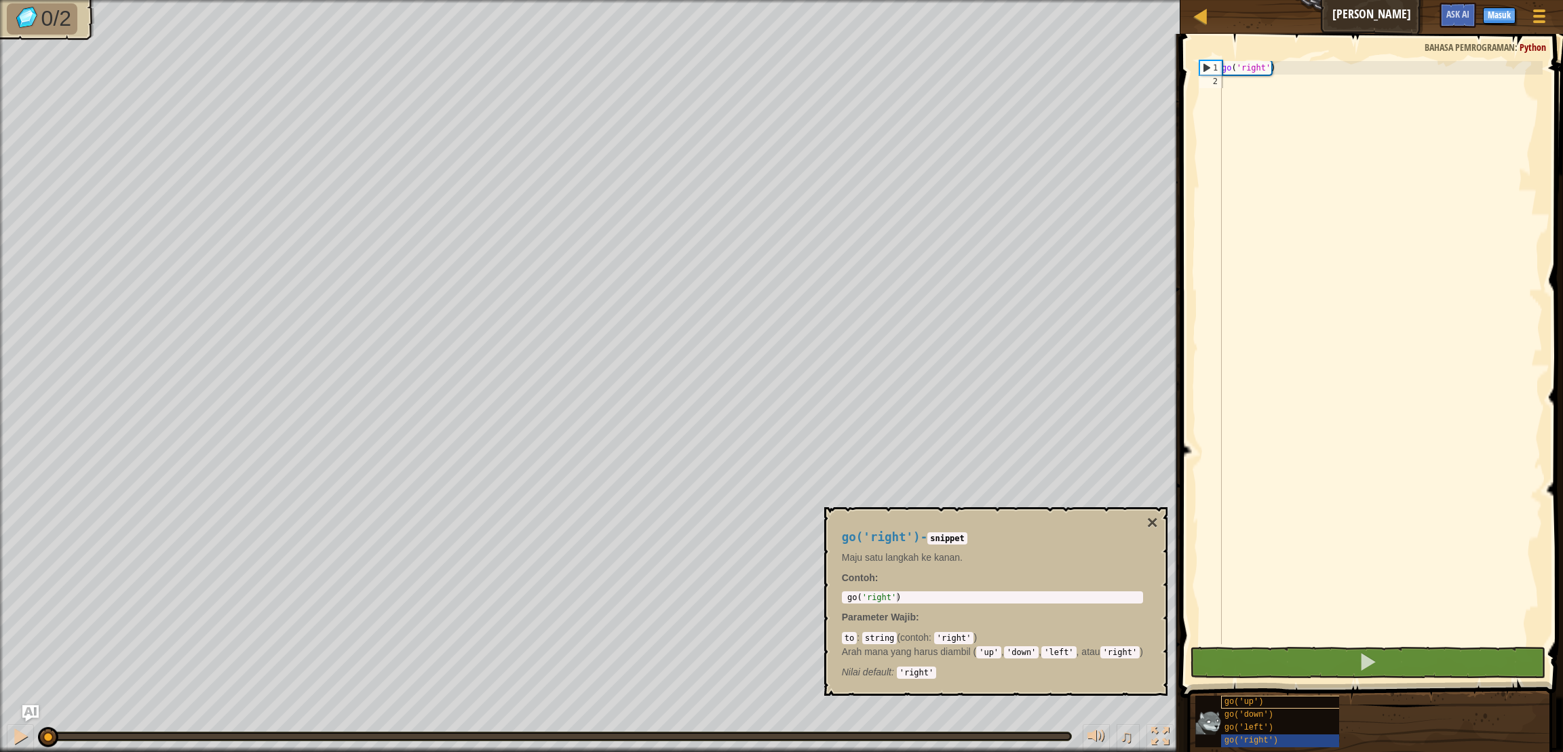
click at [1251, 703] on span "go('up')" at bounding box center [1244, 701] width 39 height 9
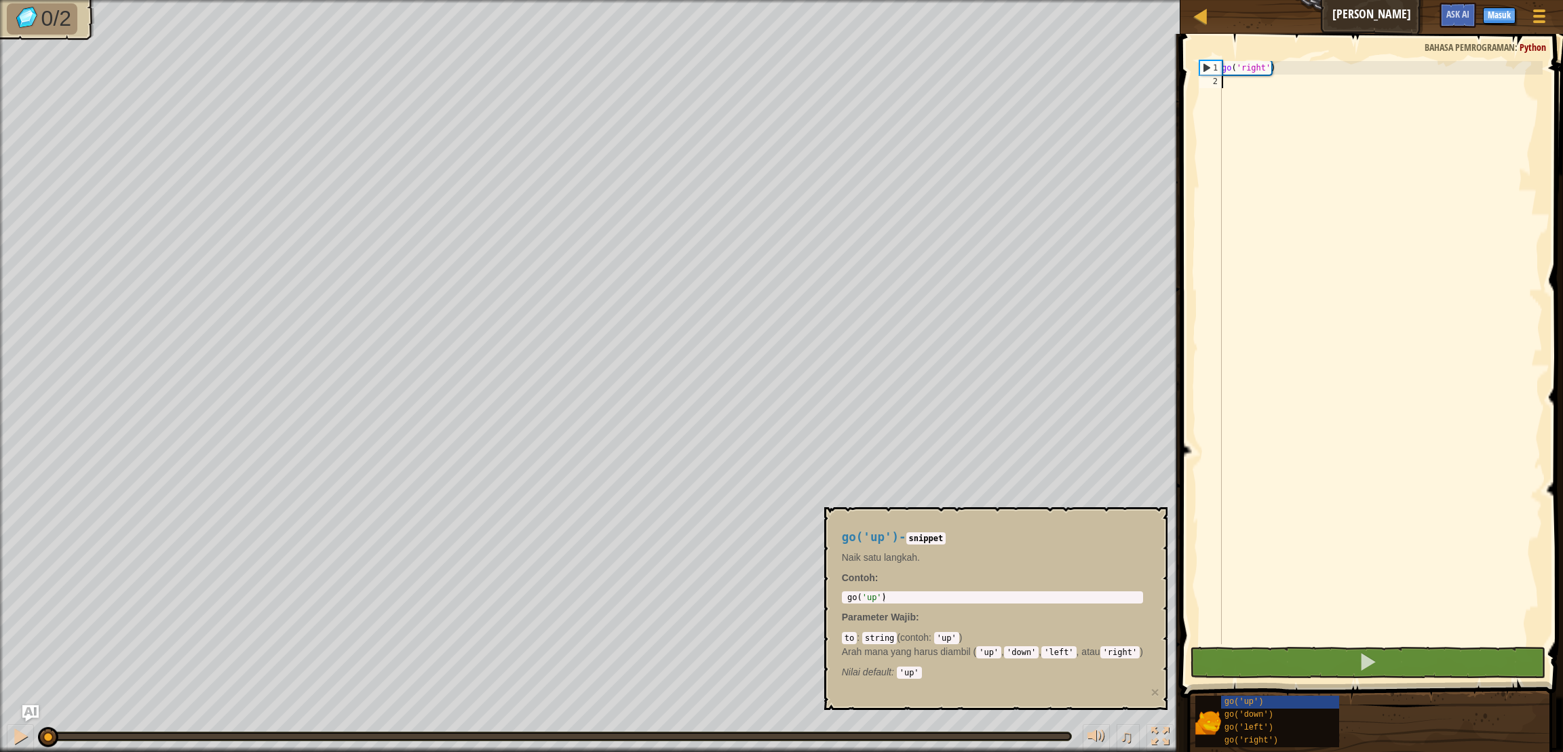
type textarea "go('up')"
click at [885, 594] on div "go ( 'up' )" at bounding box center [993, 607] width 296 height 28
drag, startPoint x: 896, startPoint y: 596, endPoint x: 835, endPoint y: 600, distance: 61.2
click at [845, 600] on div "go ( 'up' )" at bounding box center [993, 597] width 296 height 9
click at [1317, 156] on div "go ( 'right' )" at bounding box center [1381, 366] width 324 height 611
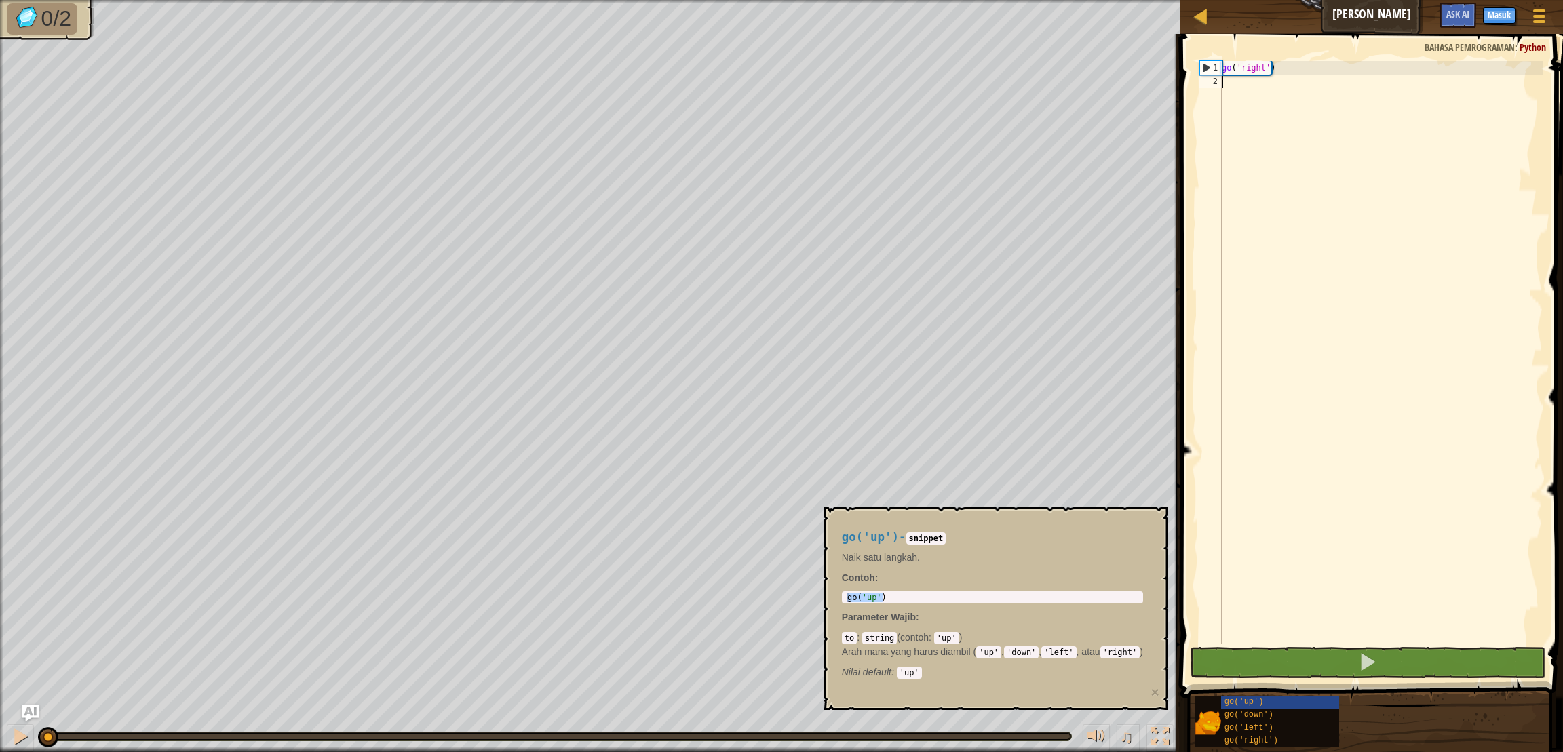
paste textarea "go('up')"
type textarea "go('up')"
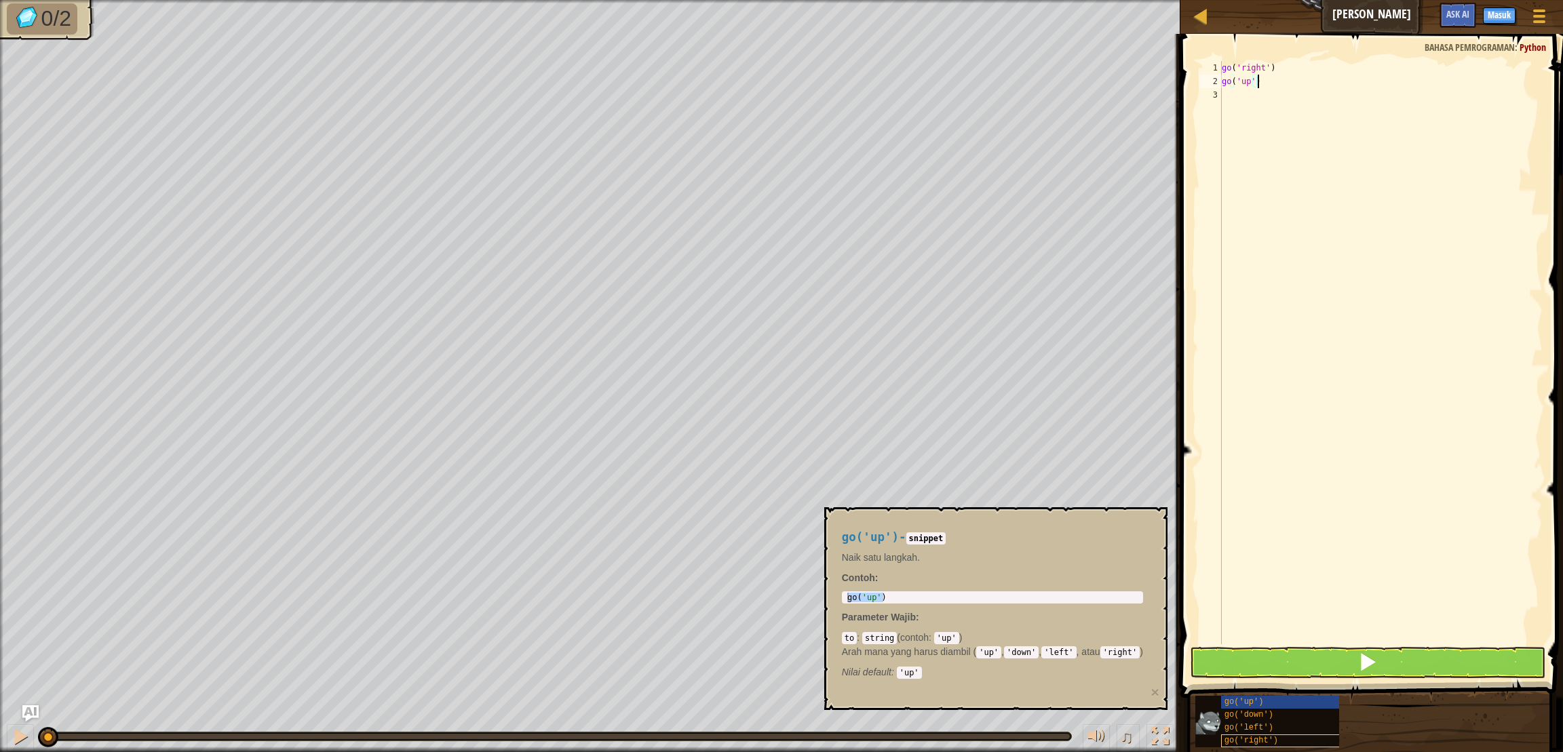
click at [1273, 737] on span "go('right')" at bounding box center [1252, 740] width 54 height 9
type textarea "go('right')"
drag, startPoint x: 921, startPoint y: 595, endPoint x: 784, endPoint y: 595, distance: 137.0
click at [845, 595] on div "go ( 'right' )" at bounding box center [993, 597] width 296 height 9
click at [1387, 209] on div "go ( 'right' ) go ( 'up' )" at bounding box center [1381, 366] width 324 height 611
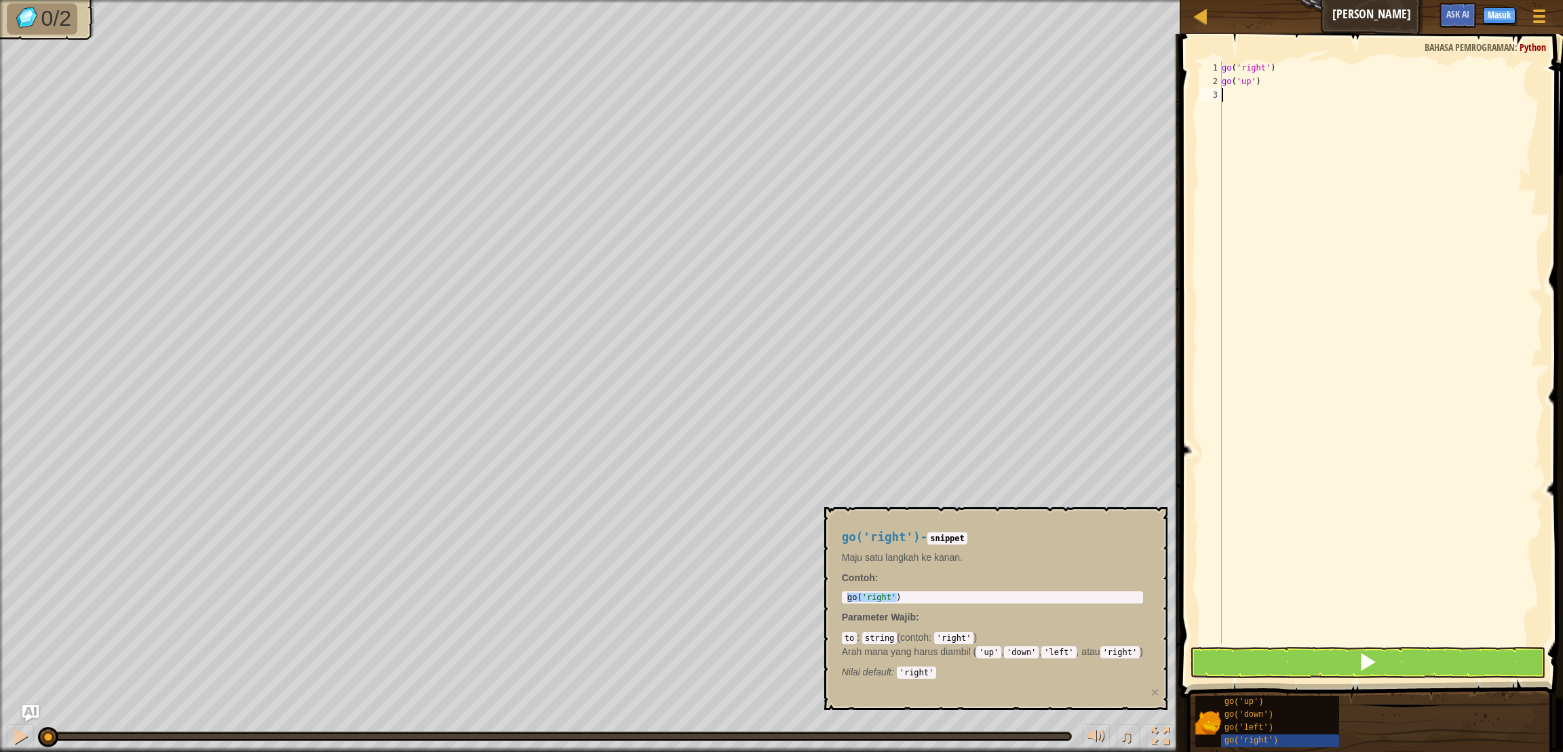
paste textarea "go('right')"
type textarea "go('right')"
click at [1372, 237] on div "go ( 'right' ) go ( 'up' ) go ( 'right' )" at bounding box center [1381, 366] width 324 height 611
paste textarea "go('right')"
type textarea "go('right')"
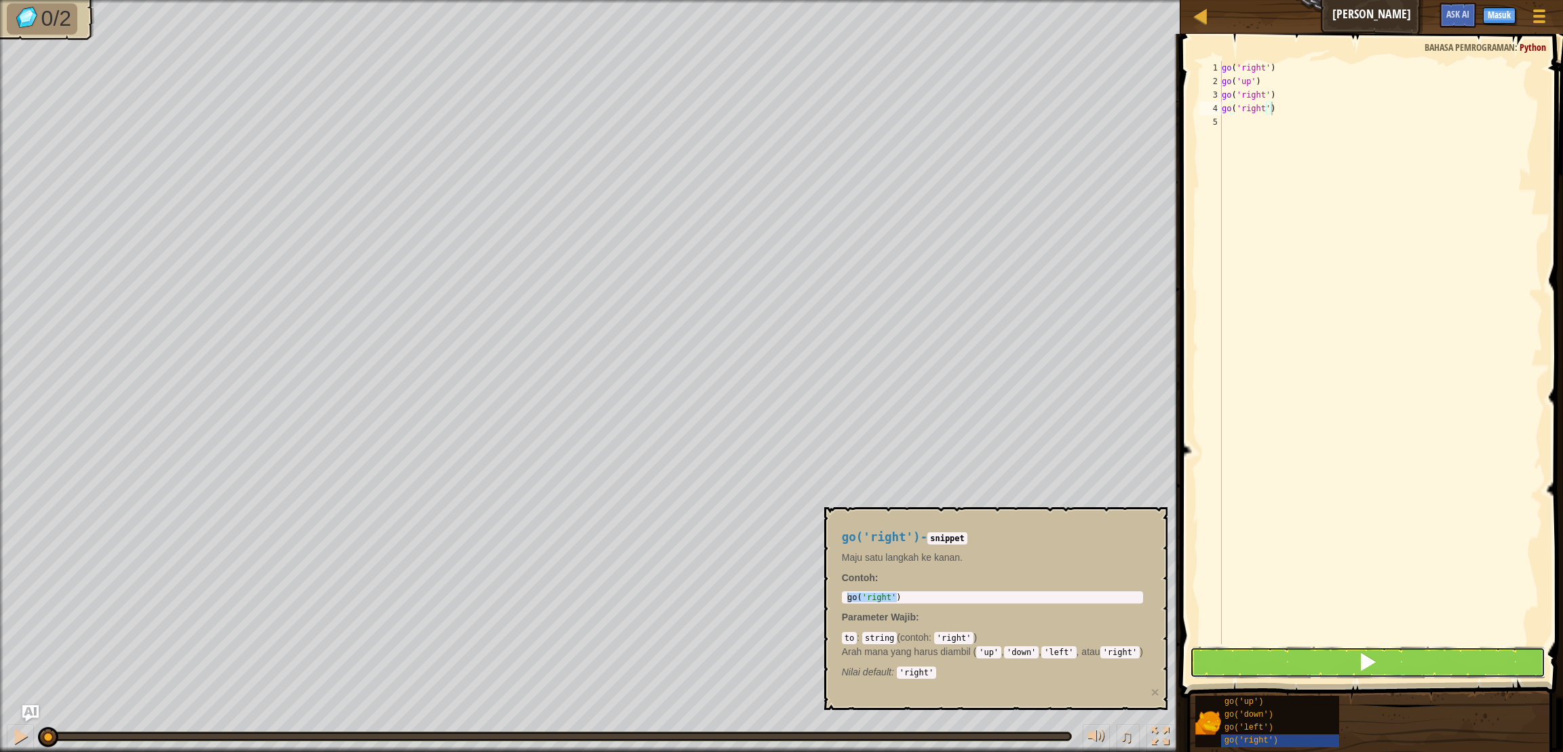
click at [1296, 660] on button at bounding box center [1367, 662] width 355 height 31
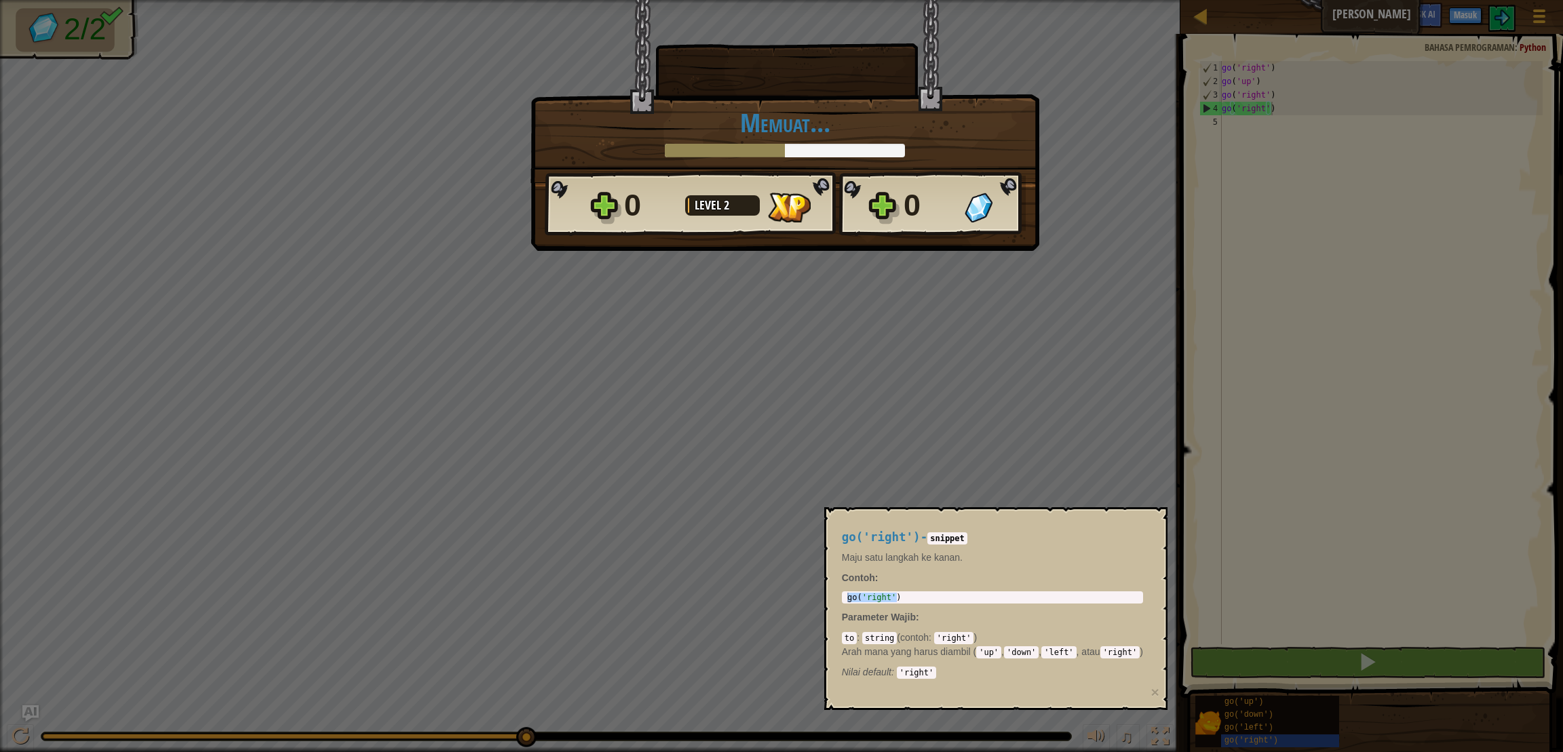
click at [1107, 436] on div "× Seberapa menyenangkan level ini? Memuat... Reticulating Splines... Memuat... …" at bounding box center [781, 376] width 1563 height 752
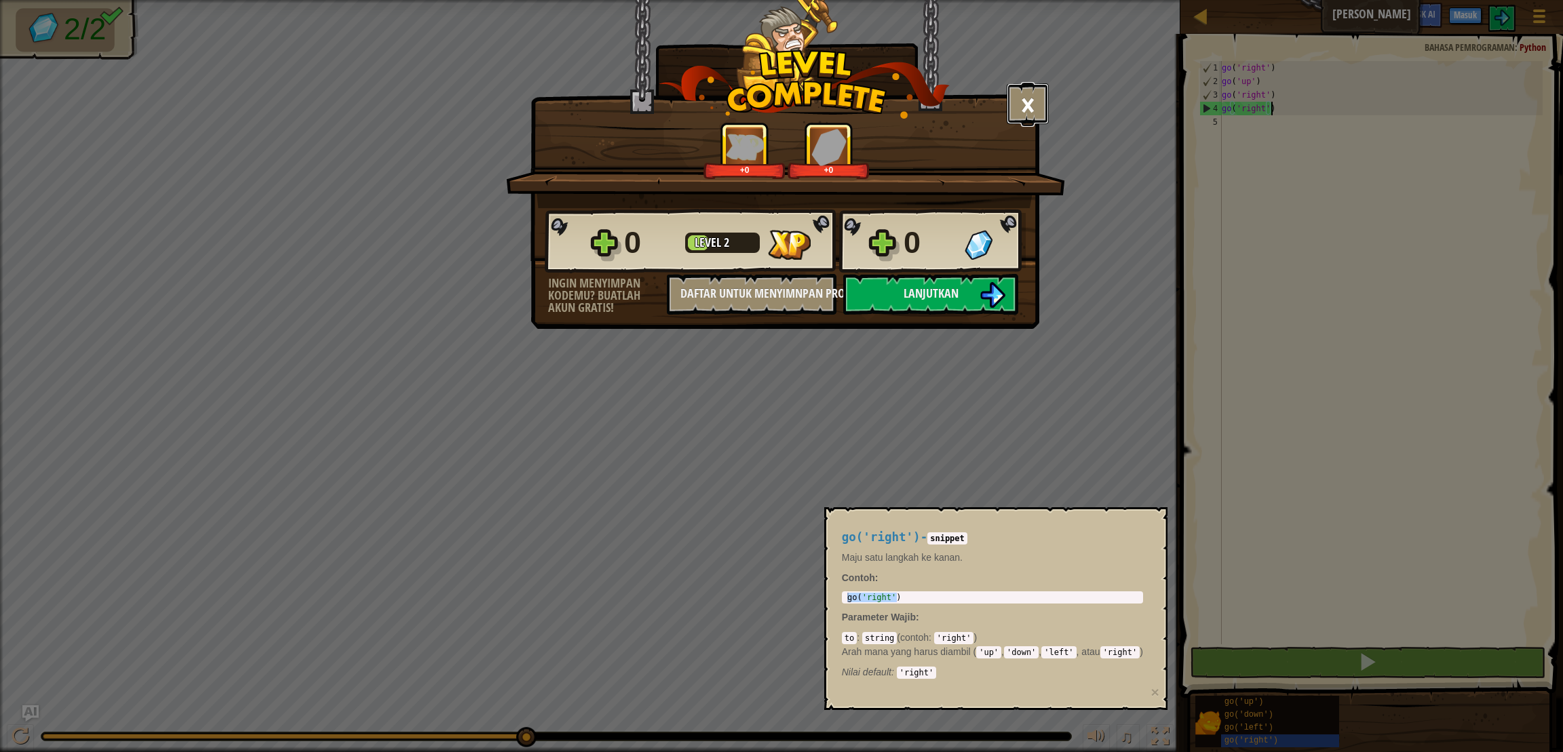
click at [1043, 106] on button "×" at bounding box center [1028, 103] width 42 height 41
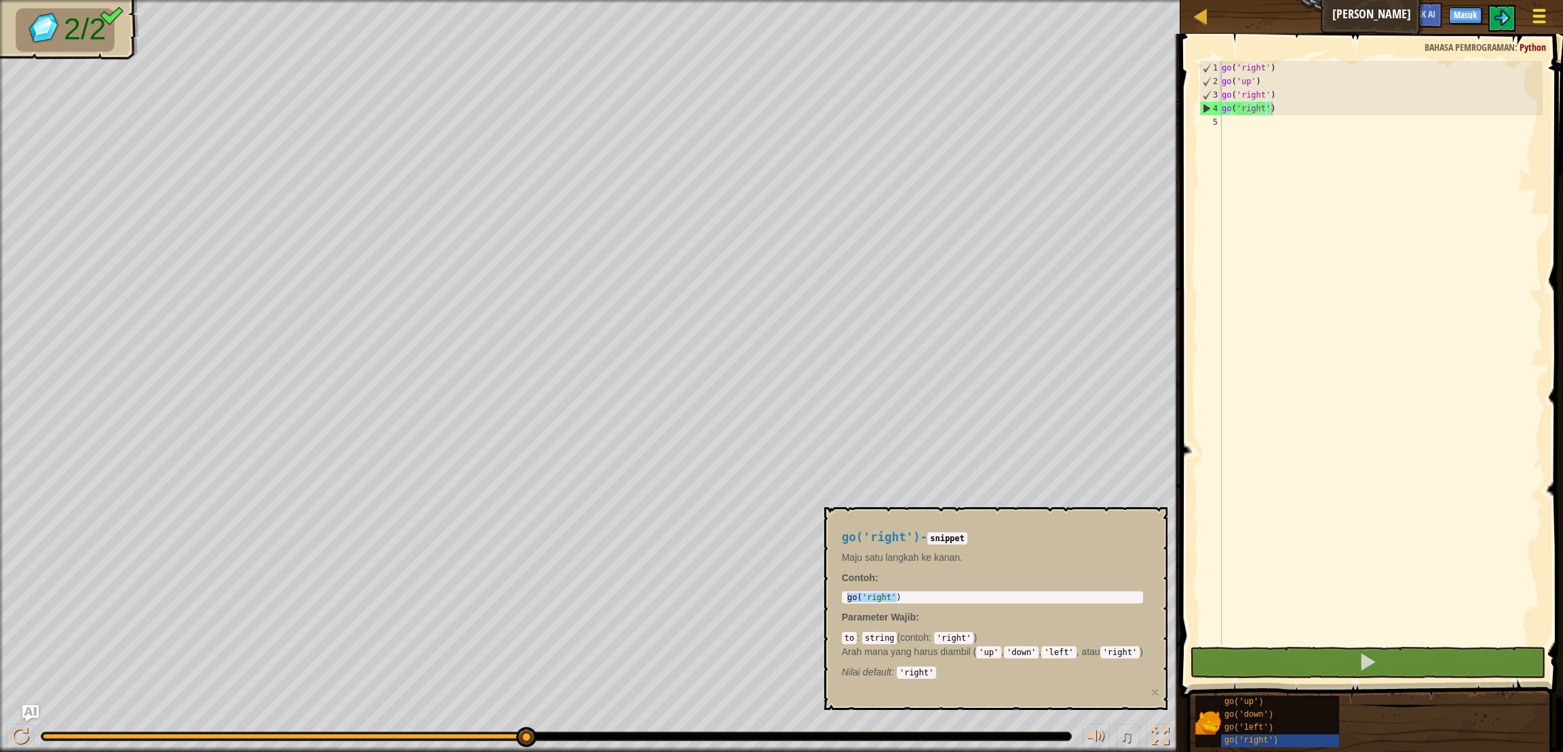
click at [1541, 22] on span at bounding box center [1539, 21] width 13 height 3
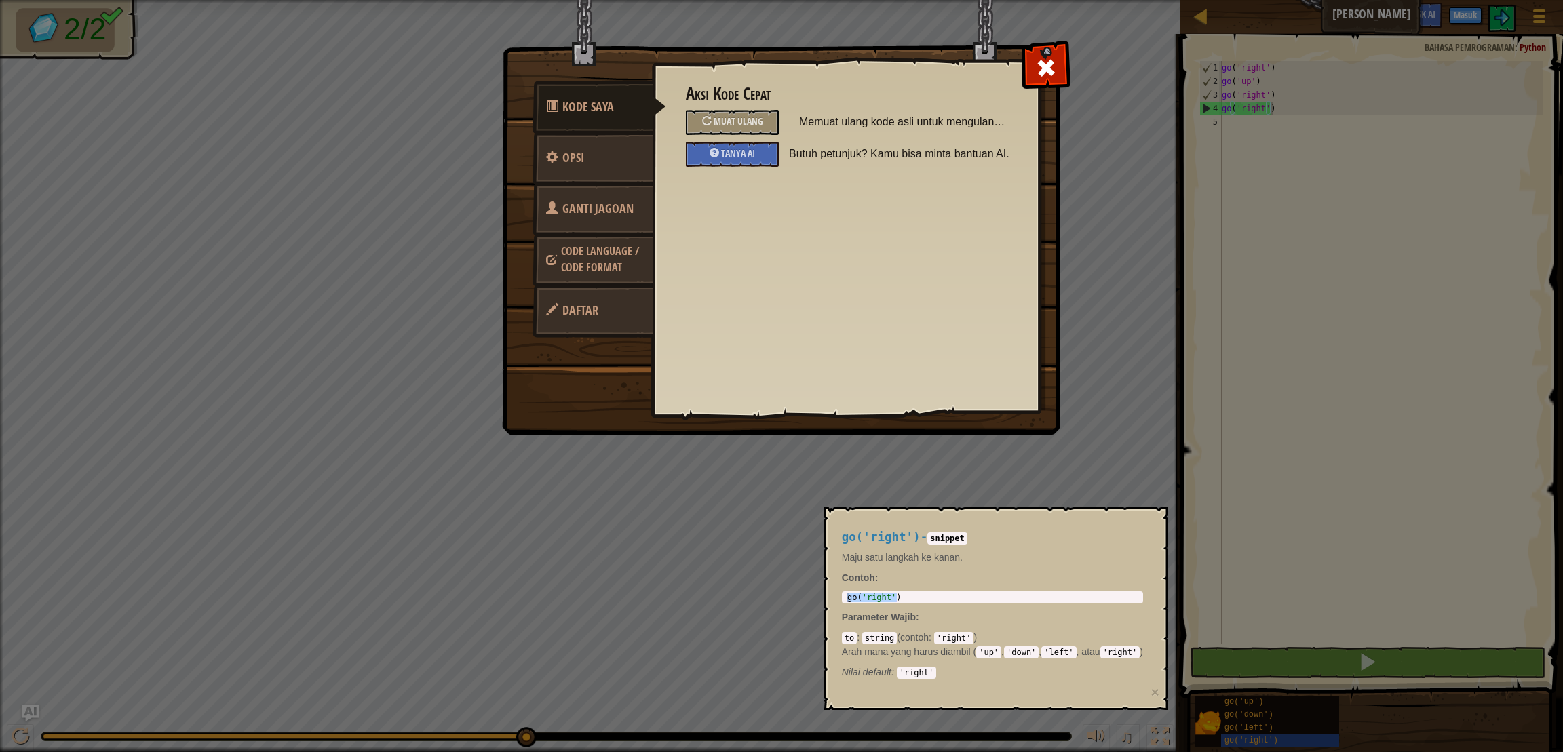
click at [561, 307] on link "Daftar" at bounding box center [593, 310] width 121 height 53
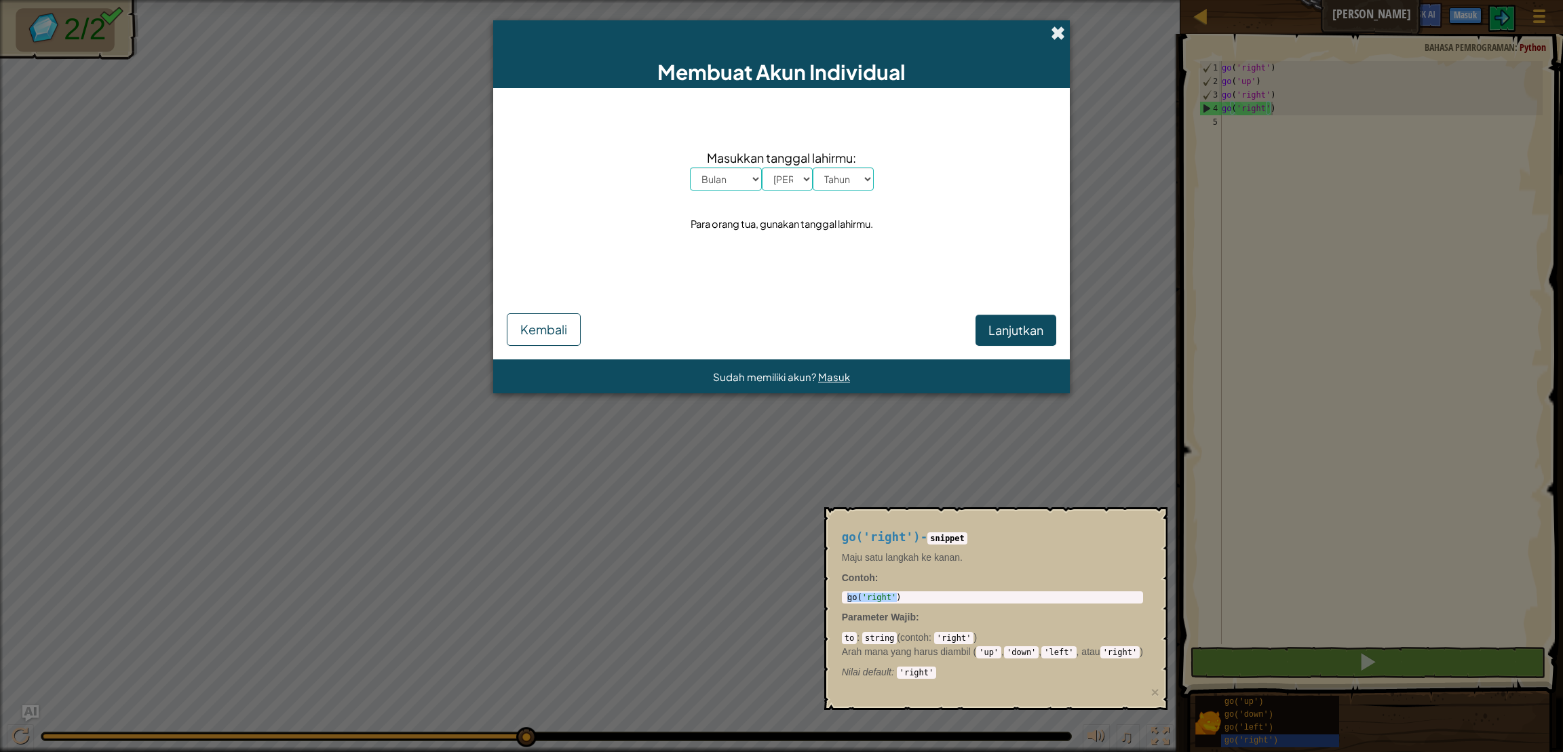
click at [1059, 39] on span at bounding box center [1058, 33] width 14 height 14
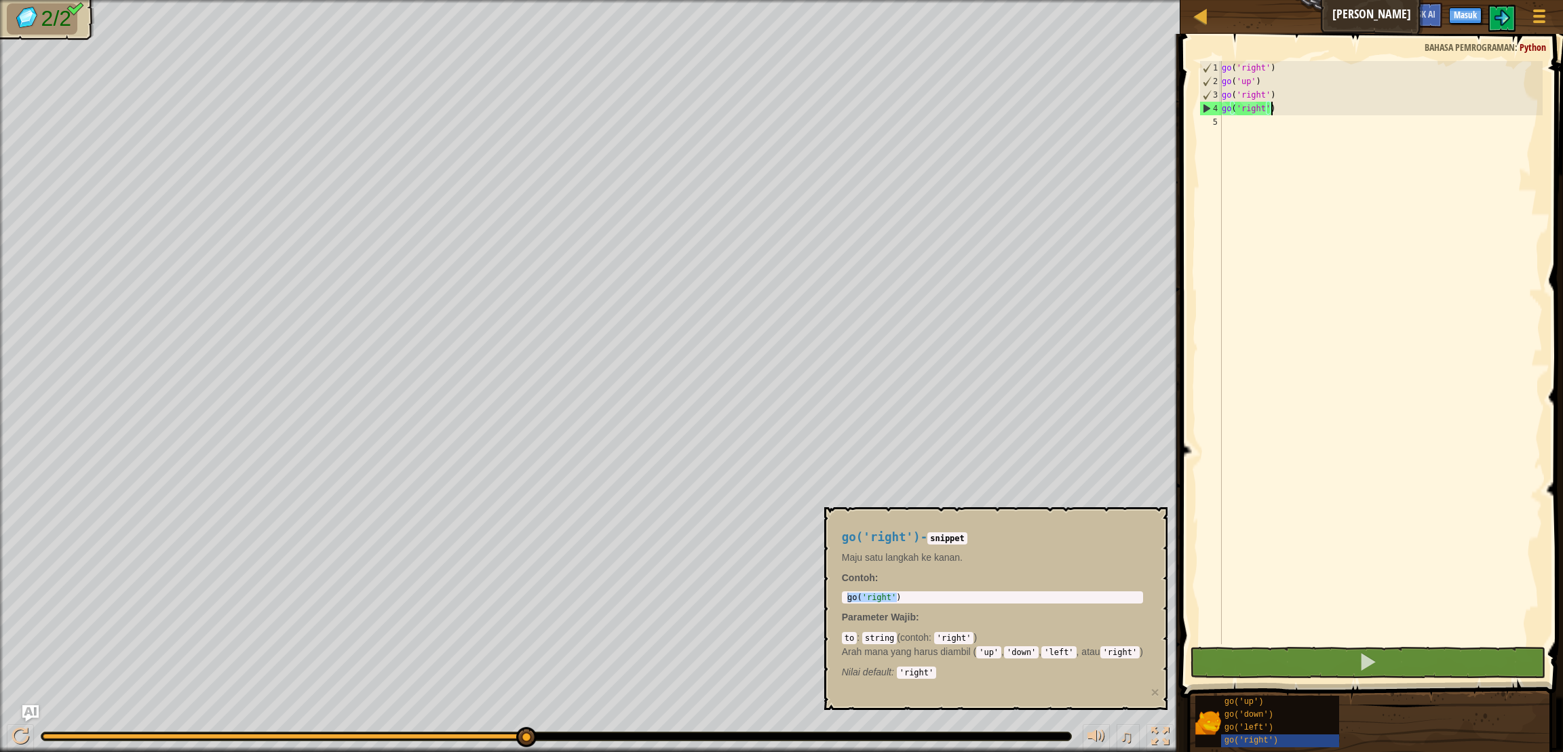
click at [1142, 730] on div "♫" at bounding box center [1125, 739] width 98 height 28
click at [1157, 733] on div at bounding box center [1160, 737] width 18 height 18
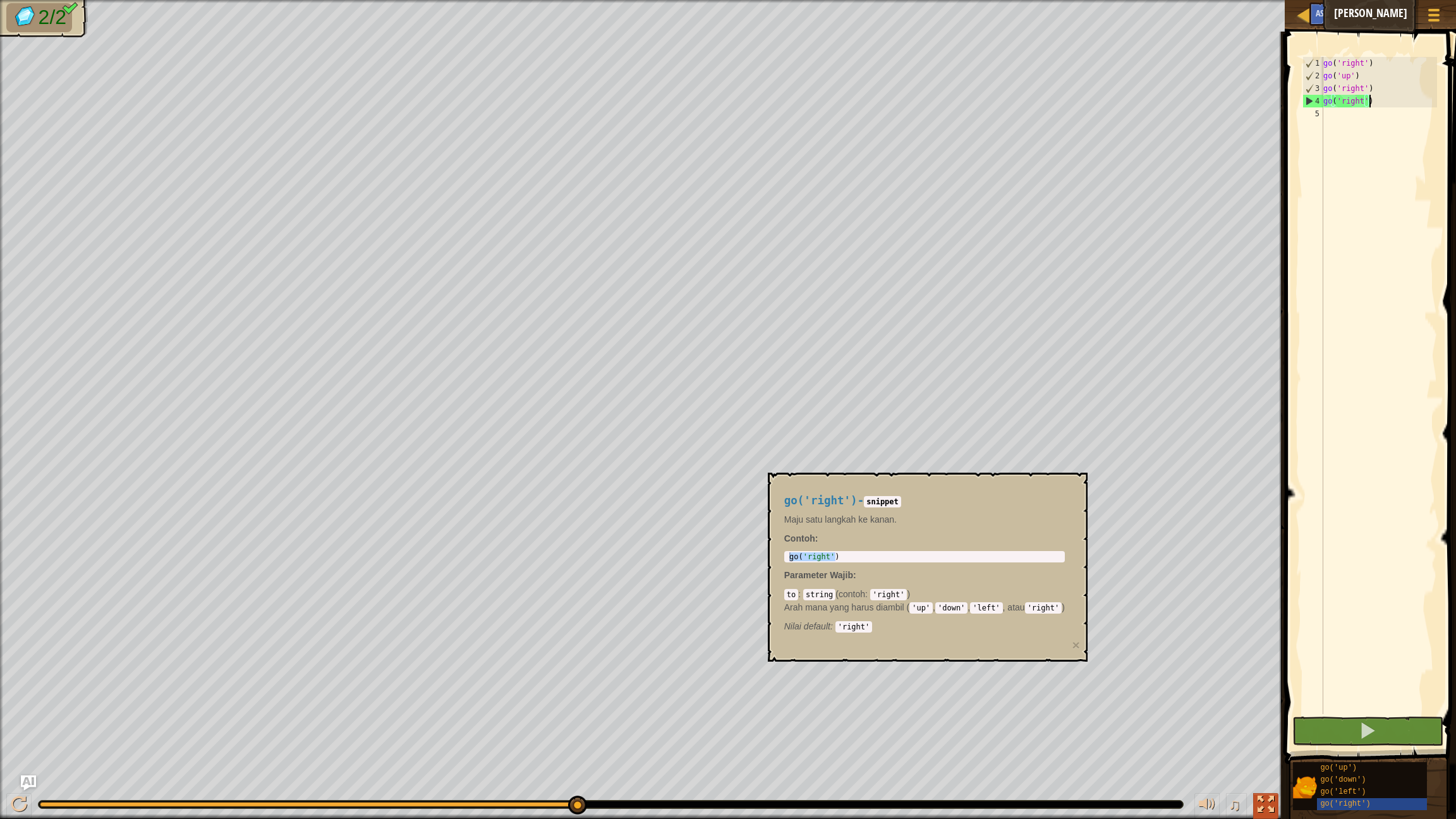
click at [1260, 701] on div at bounding box center [1266, 805] width 17 height 17
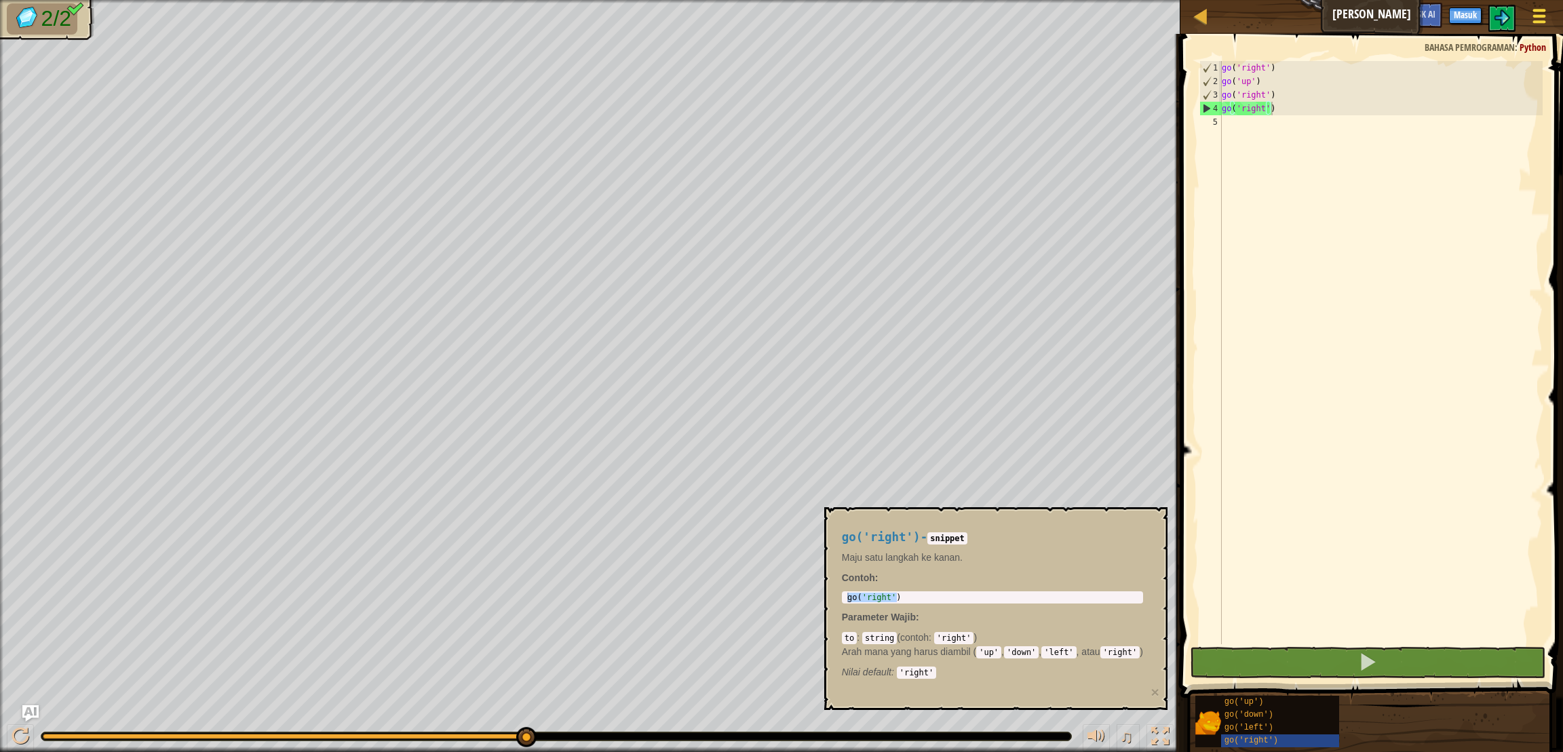
click at [1538, 20] on div at bounding box center [1539, 16] width 18 height 20
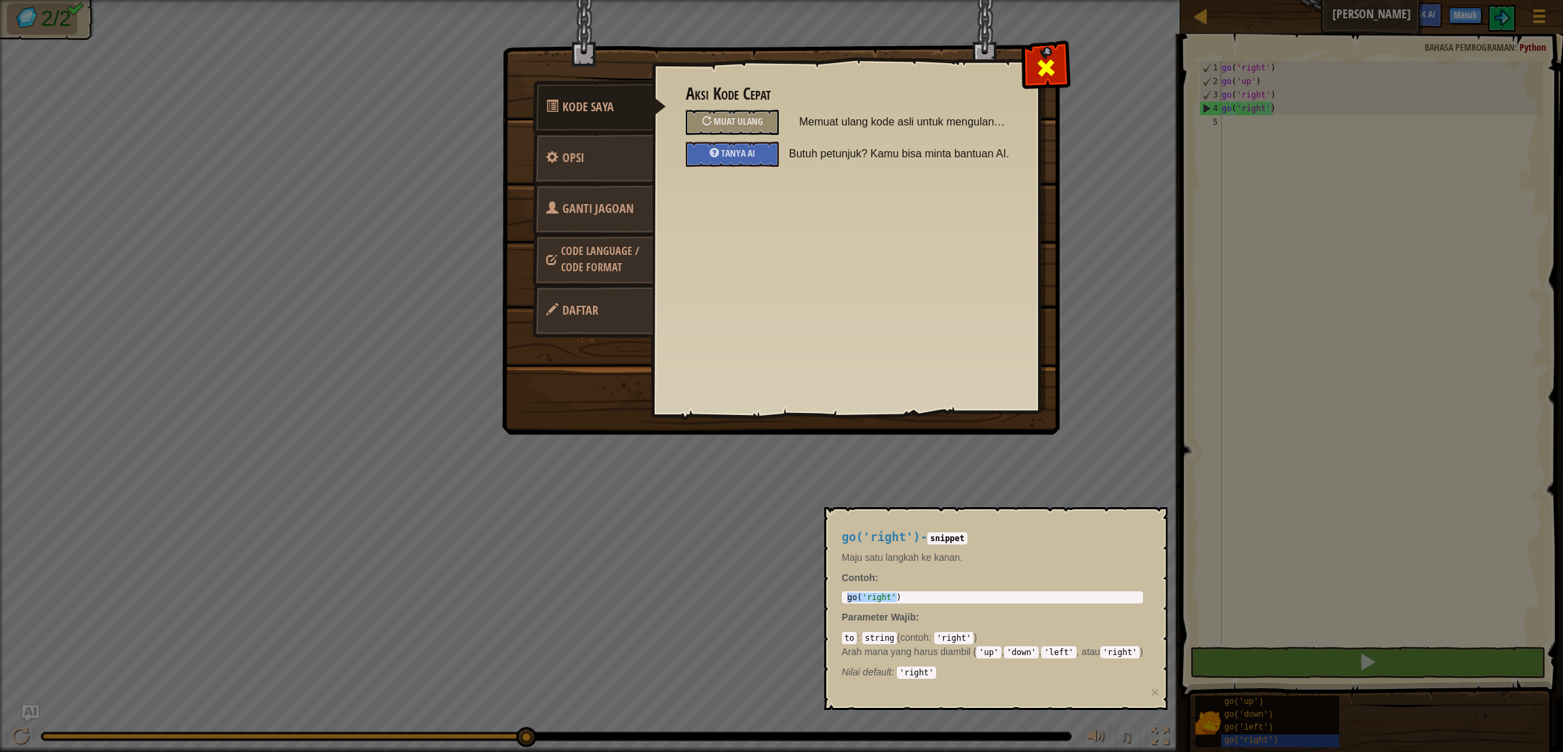
click at [1041, 56] on div at bounding box center [1045, 64] width 43 height 43
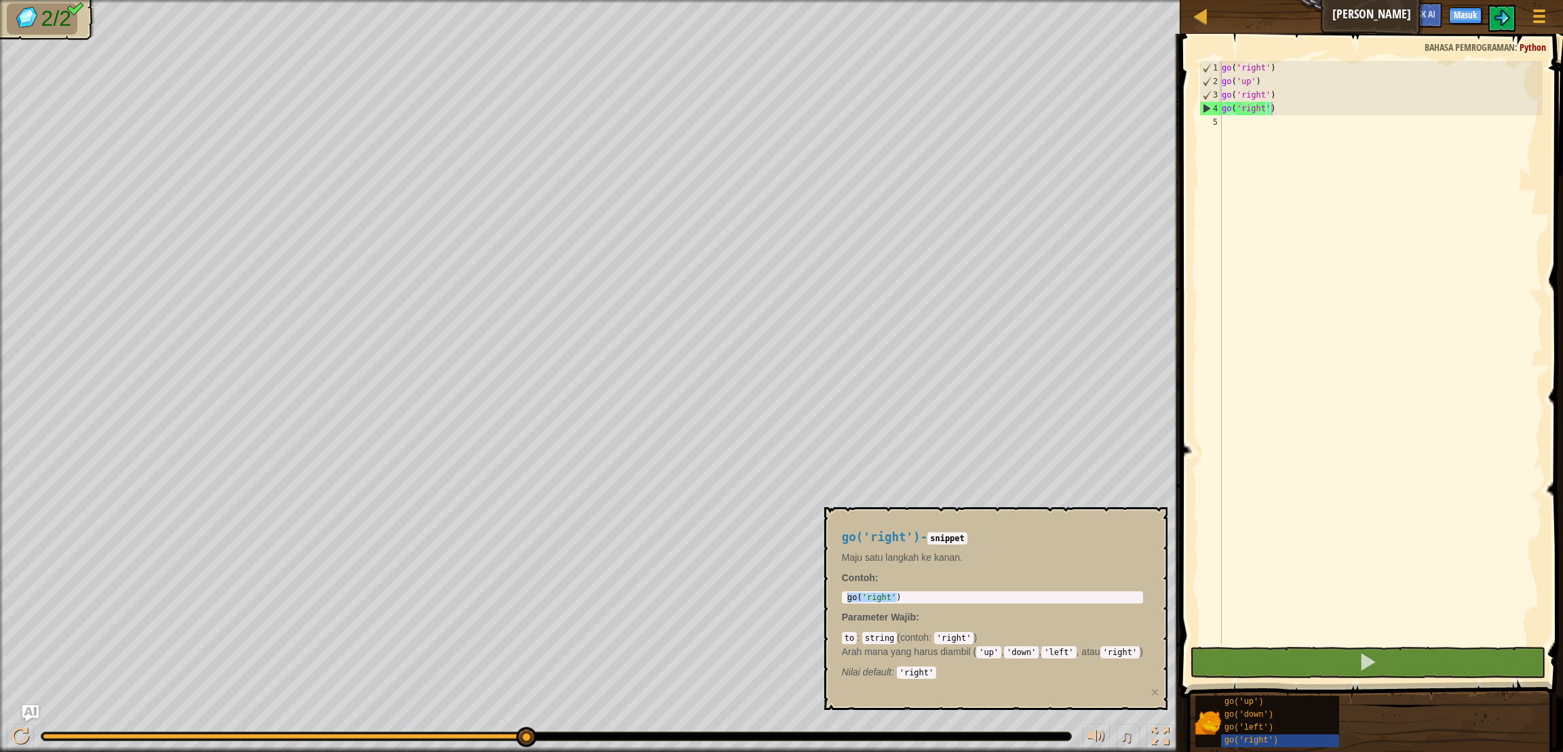
click at [1370, 21] on div "[PERSON_NAME] Menu Permainan Masuk Ask AI" at bounding box center [1371, 17] width 383 height 34
click at [1194, 12] on div at bounding box center [1200, 15] width 17 height 17
select select "id"
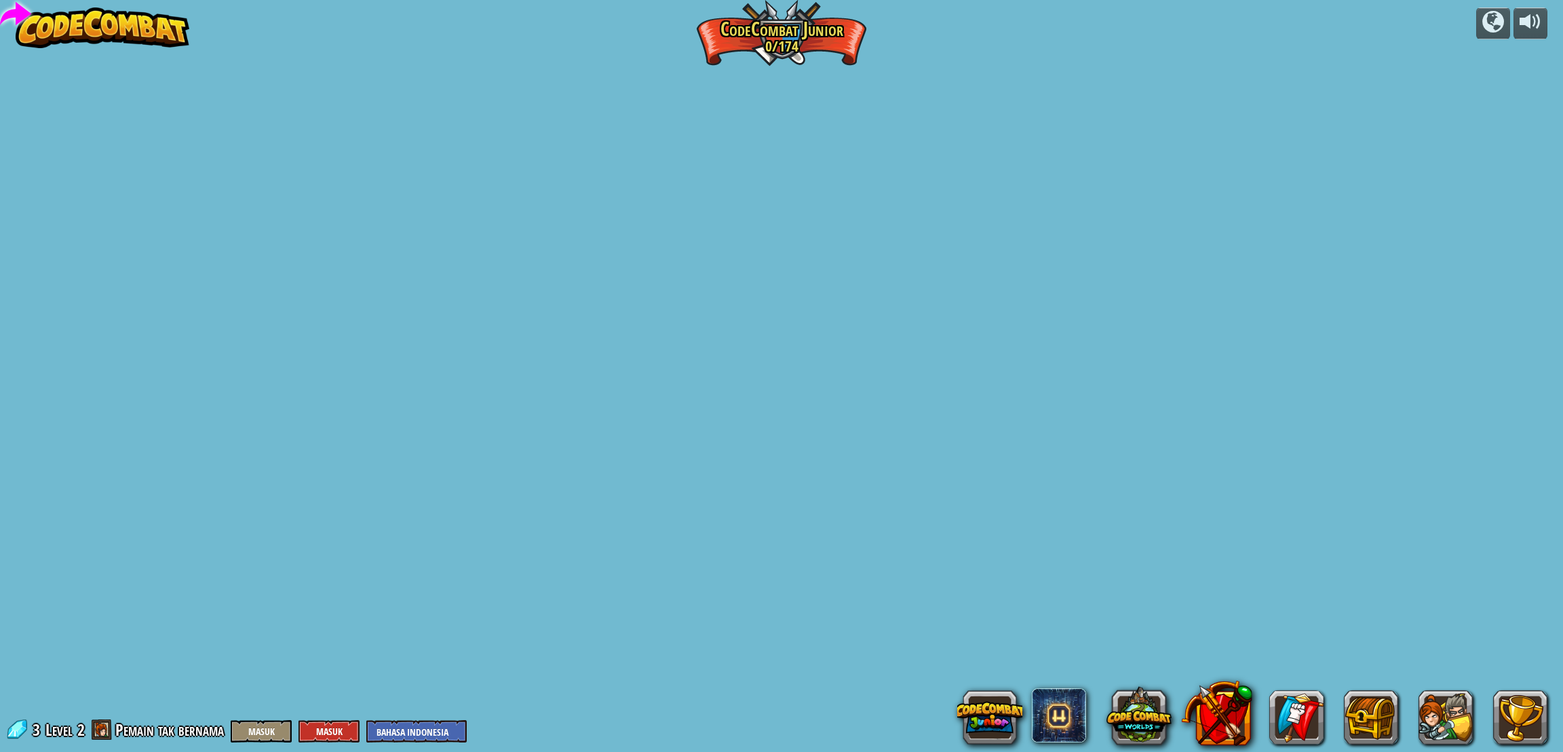
click at [1206, 20] on div "powered by Ubah Langkah (Terkunci) Ubah argumen langkah. Pergi Pintar (Terkunci…" at bounding box center [781, 376] width 1563 height 752
select select "id"
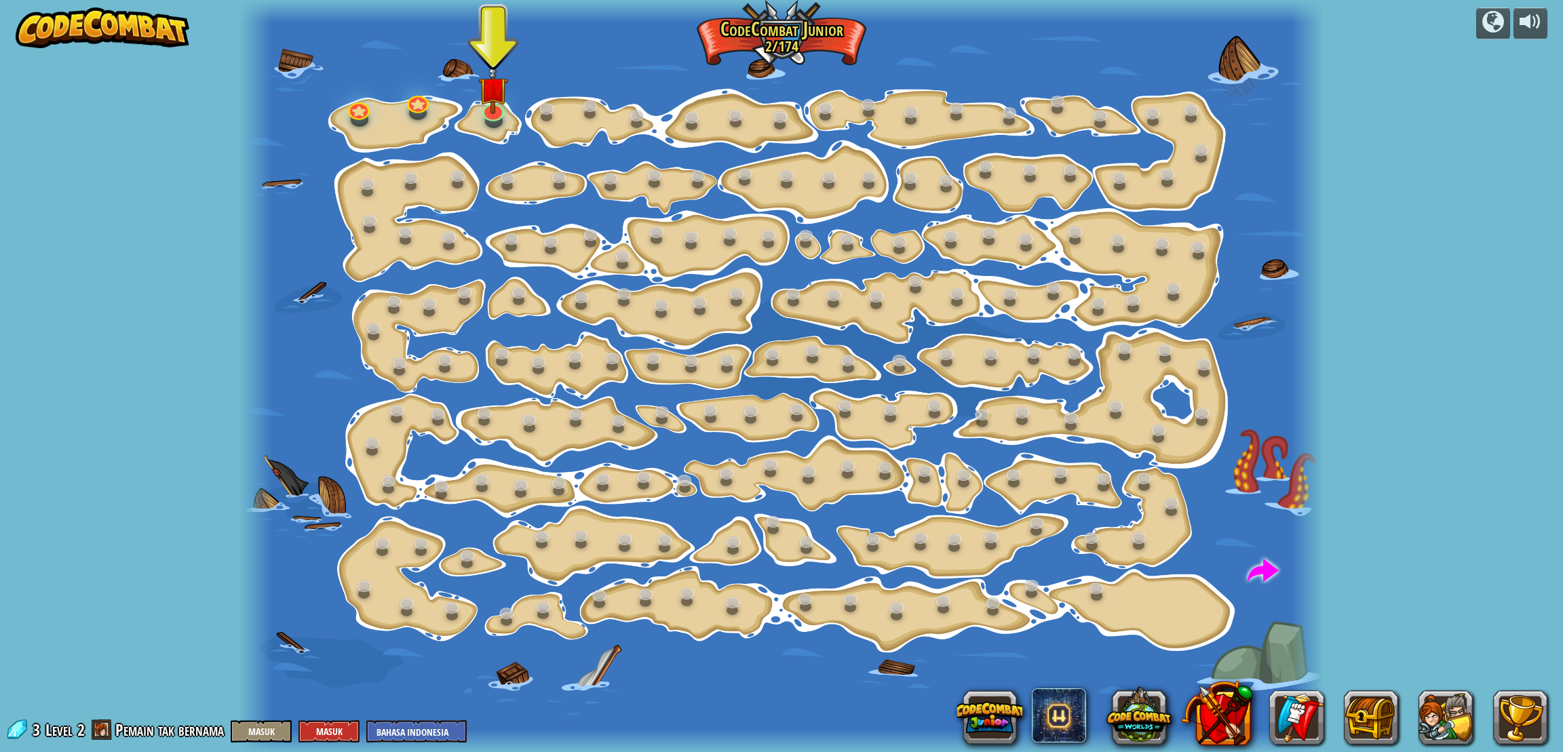
click at [81, 28] on img at bounding box center [103, 27] width 174 height 41
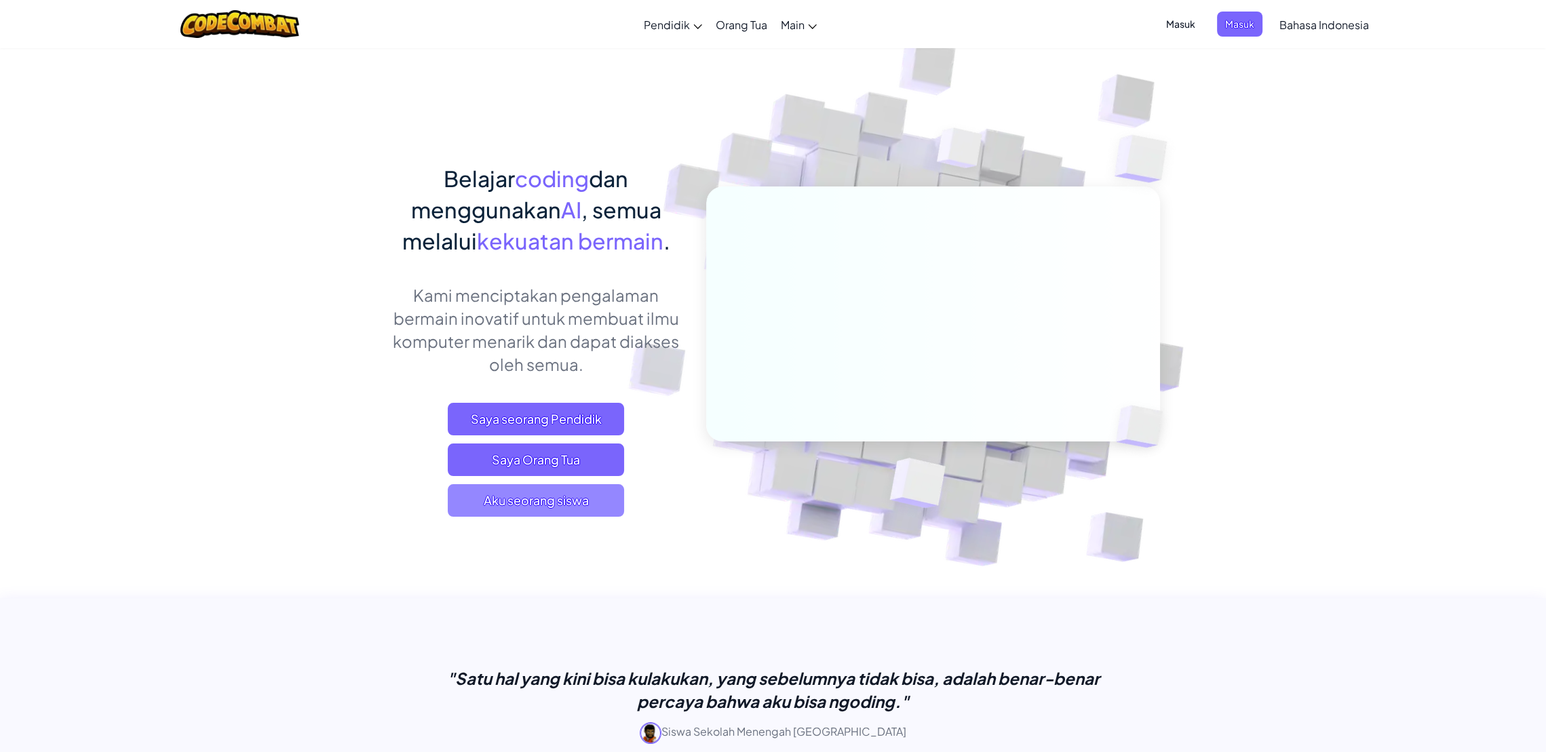
click at [529, 496] on span "Aku seorang siswa" at bounding box center [536, 500] width 176 height 33
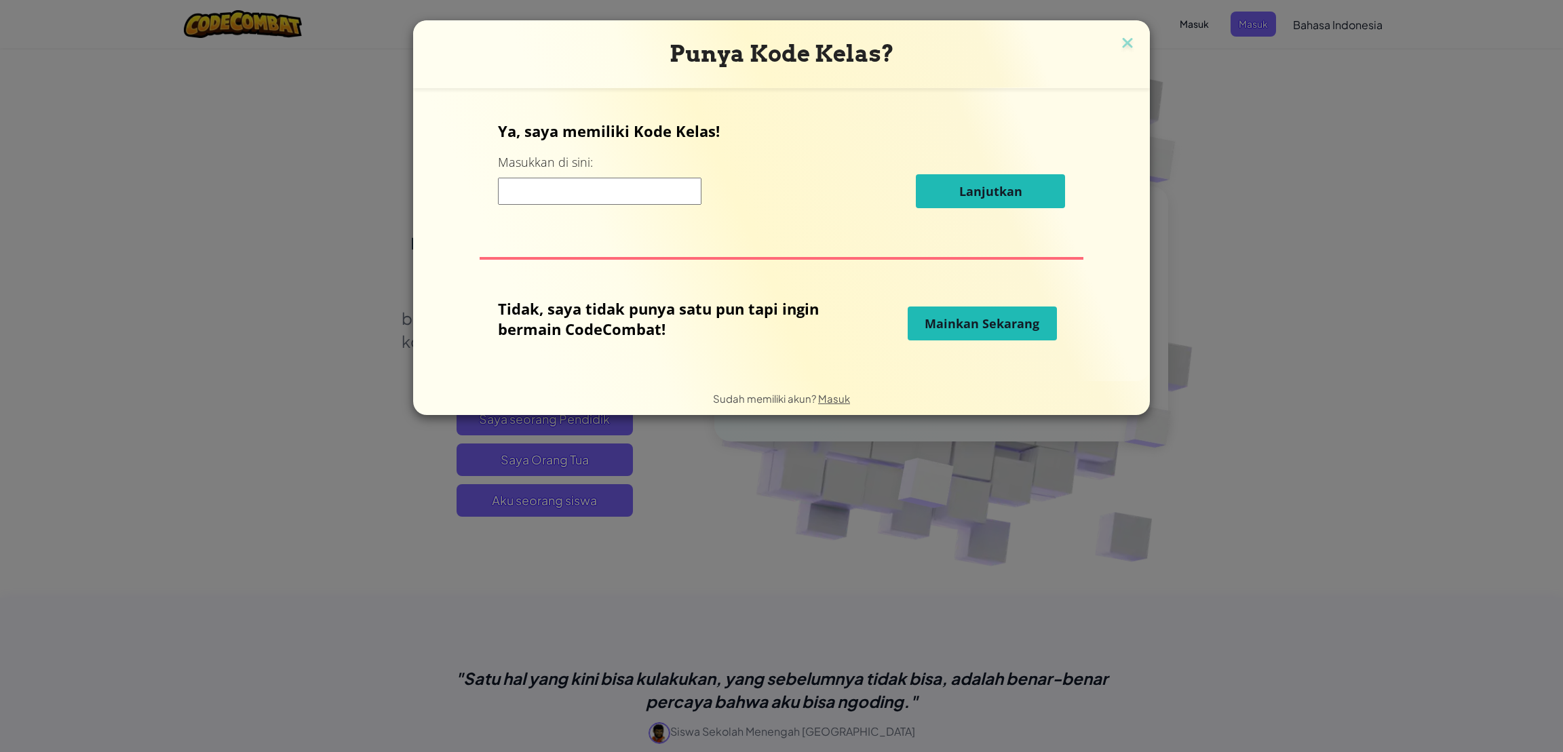
click at [998, 337] on button "Mainkan Sekarang" at bounding box center [982, 324] width 149 height 34
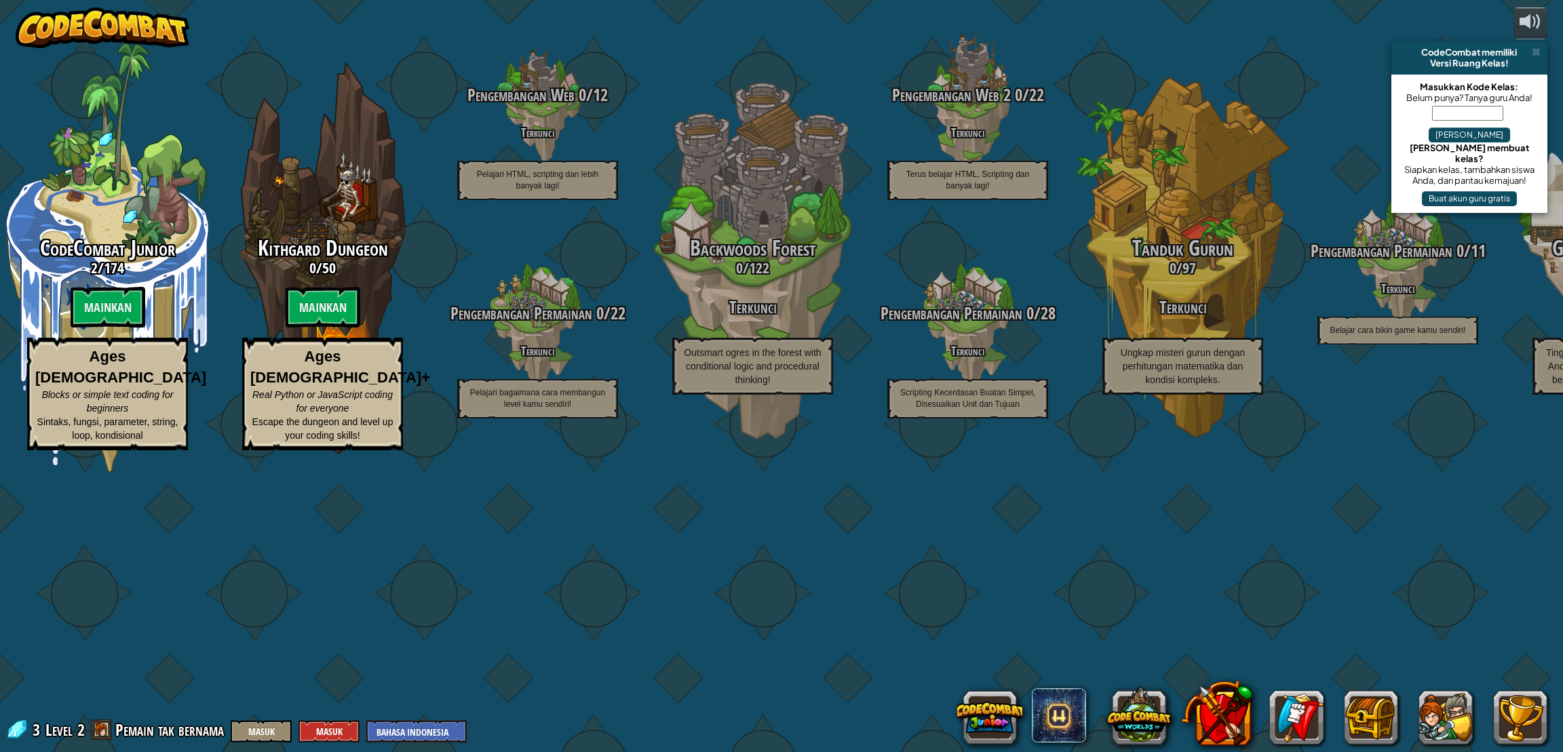
select select "id"
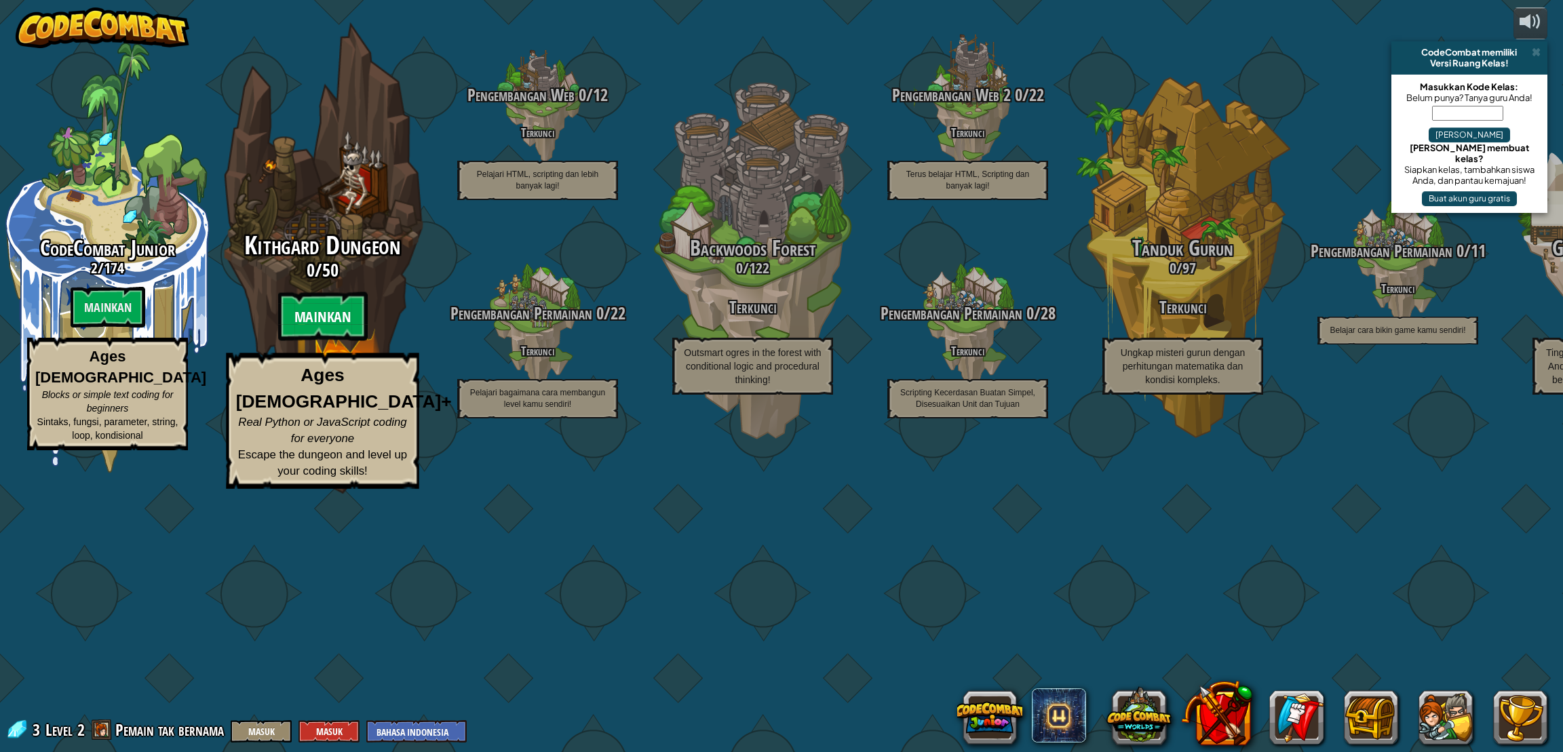
click at [337, 341] on btn "Mainkan" at bounding box center [323, 316] width 90 height 49
select select "id"
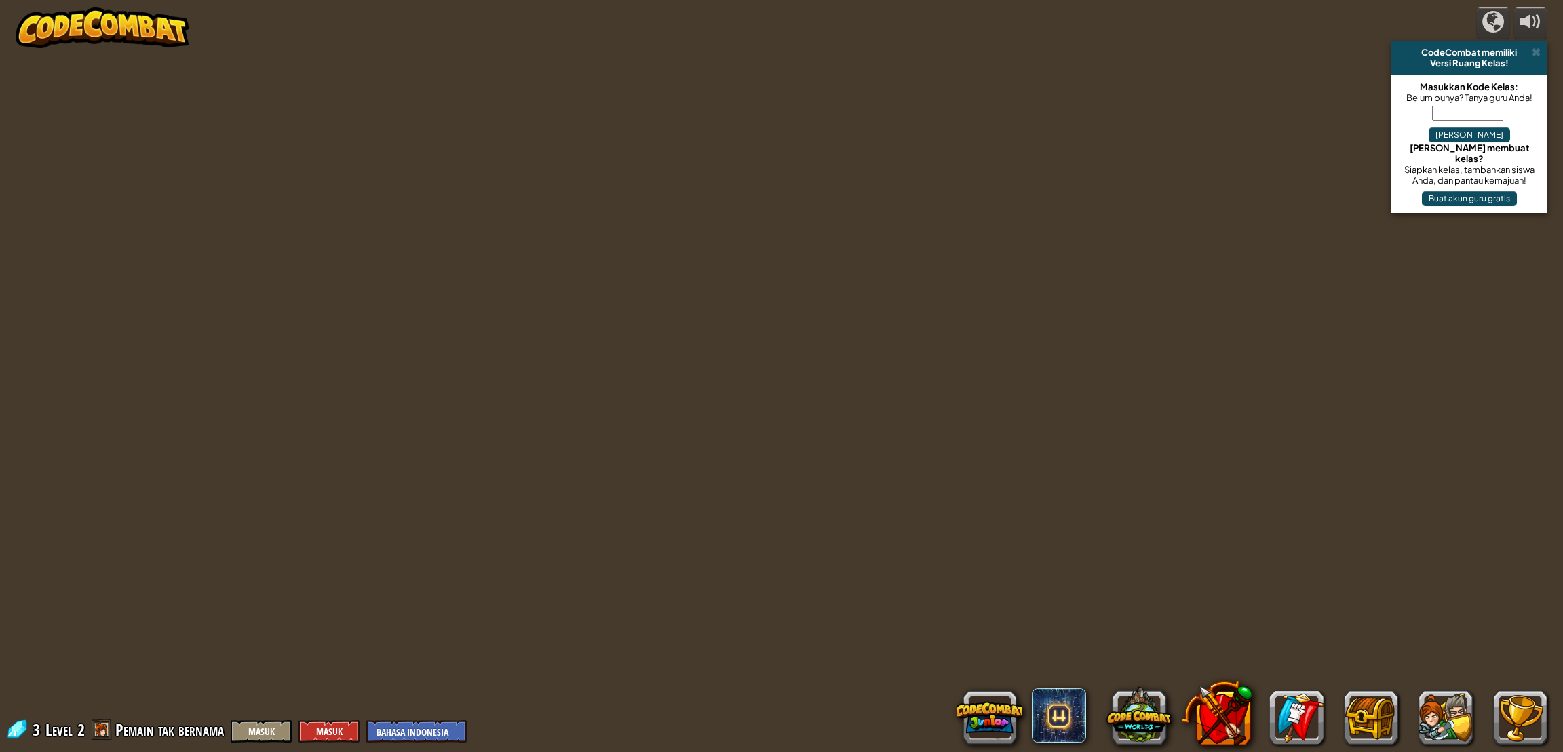
select select "id"
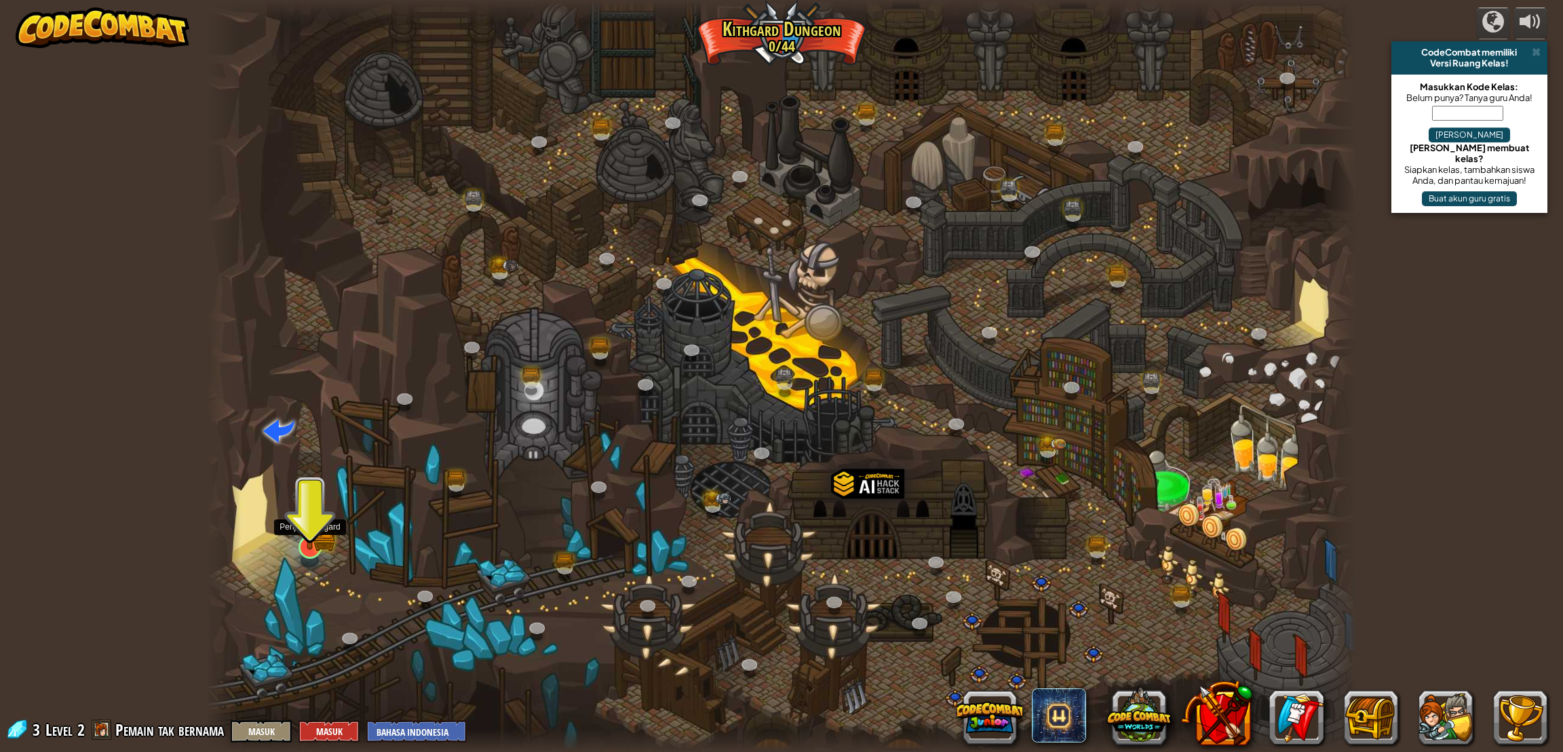
click at [309, 545] on img at bounding box center [310, 514] width 32 height 71
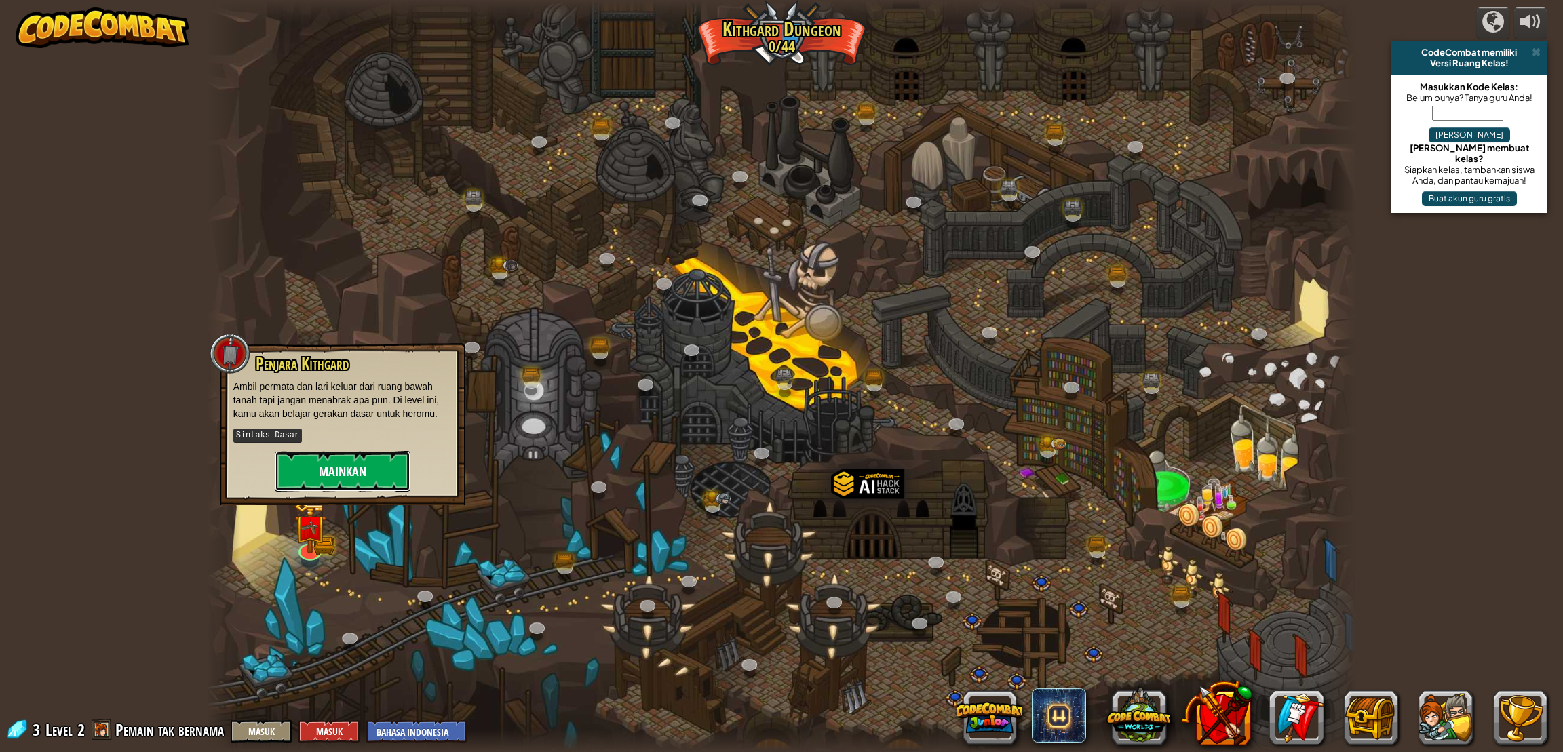
click at [333, 468] on button "Mainkan" at bounding box center [343, 471] width 136 height 41
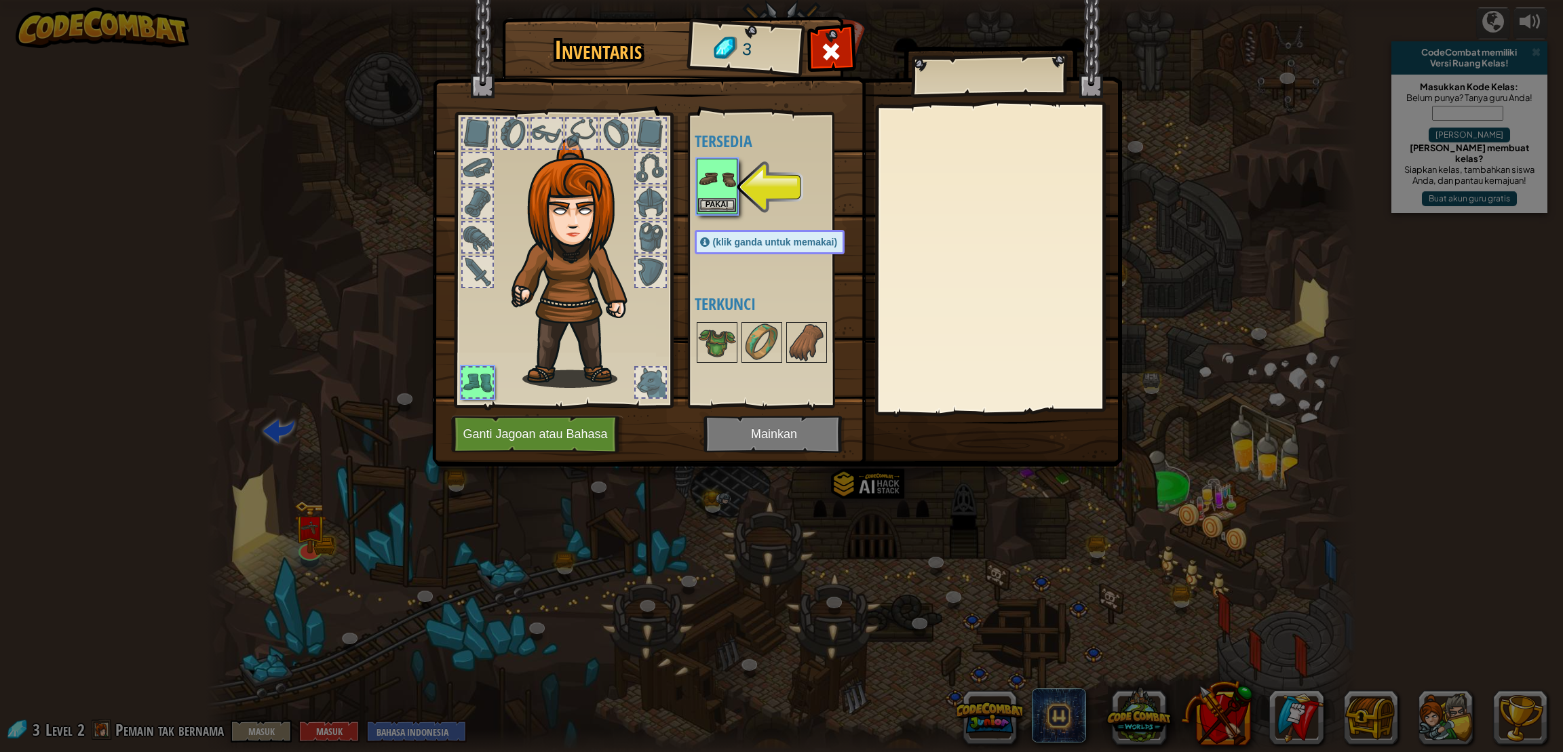
click at [712, 182] on img at bounding box center [717, 179] width 38 height 38
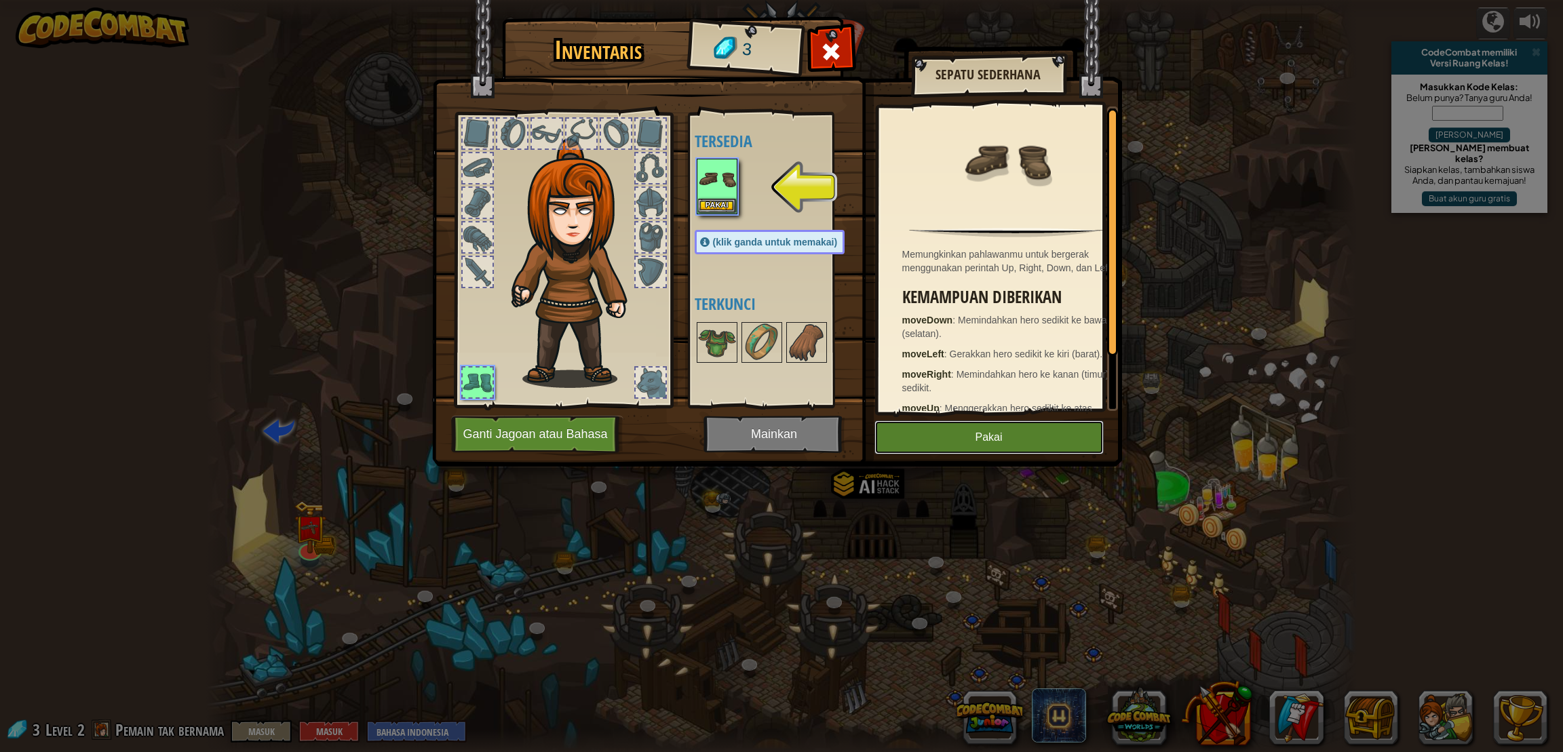
click at [958, 427] on button "Pakai" at bounding box center [988, 438] width 229 height 34
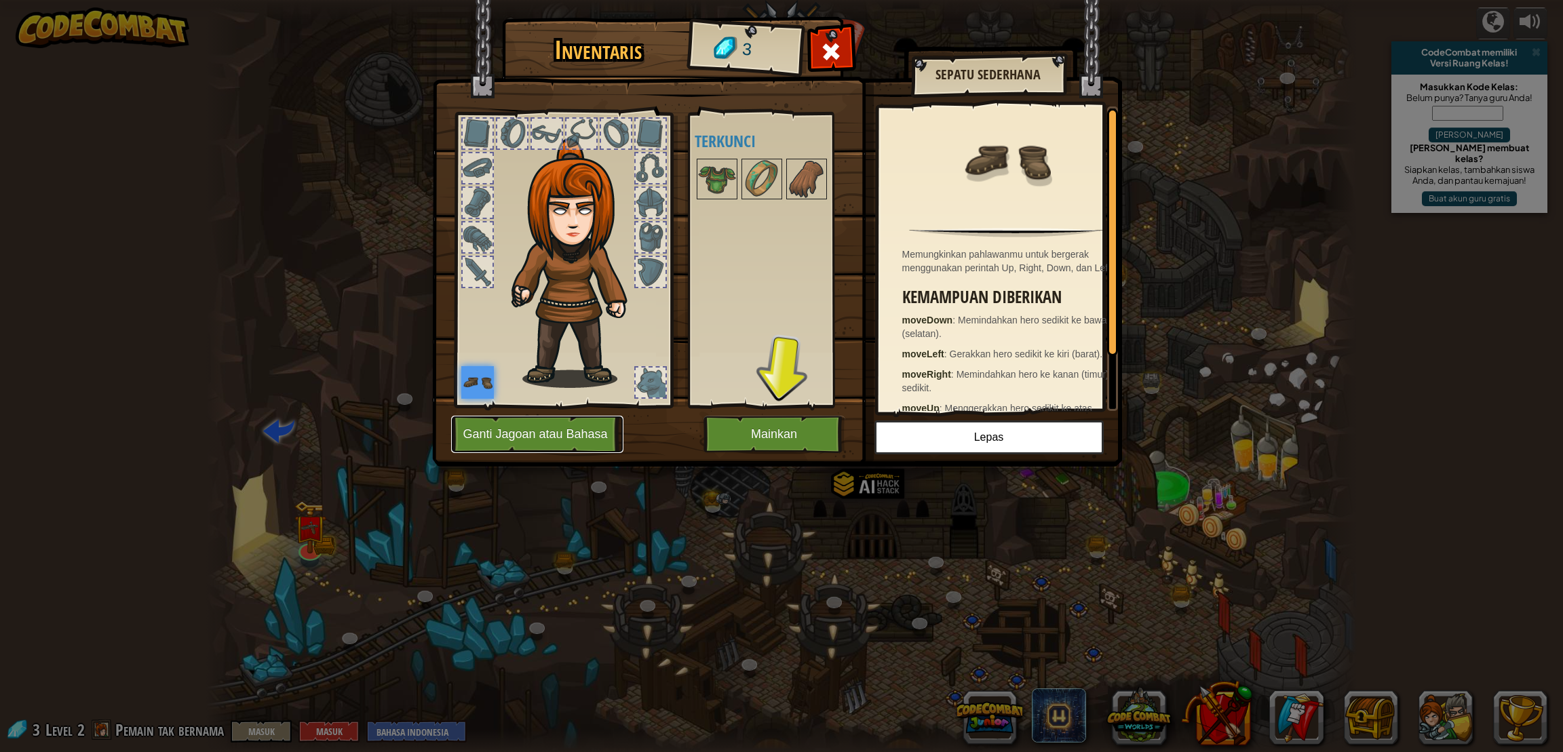
click at [606, 435] on button "Ganti Jagoan atau Bahasa" at bounding box center [537, 434] width 172 height 37
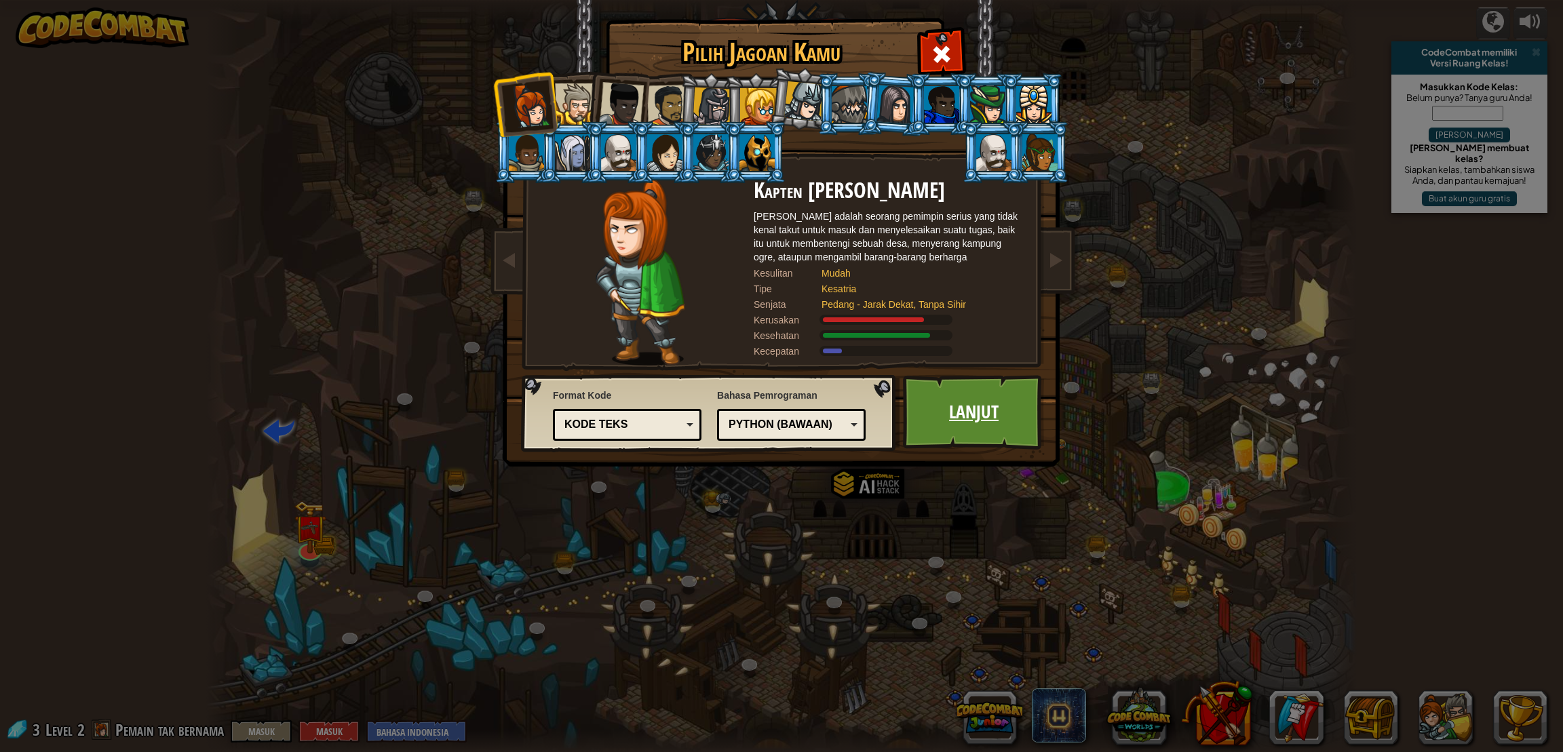
click at [968, 404] on link "Lanjut" at bounding box center [974, 412] width 142 height 75
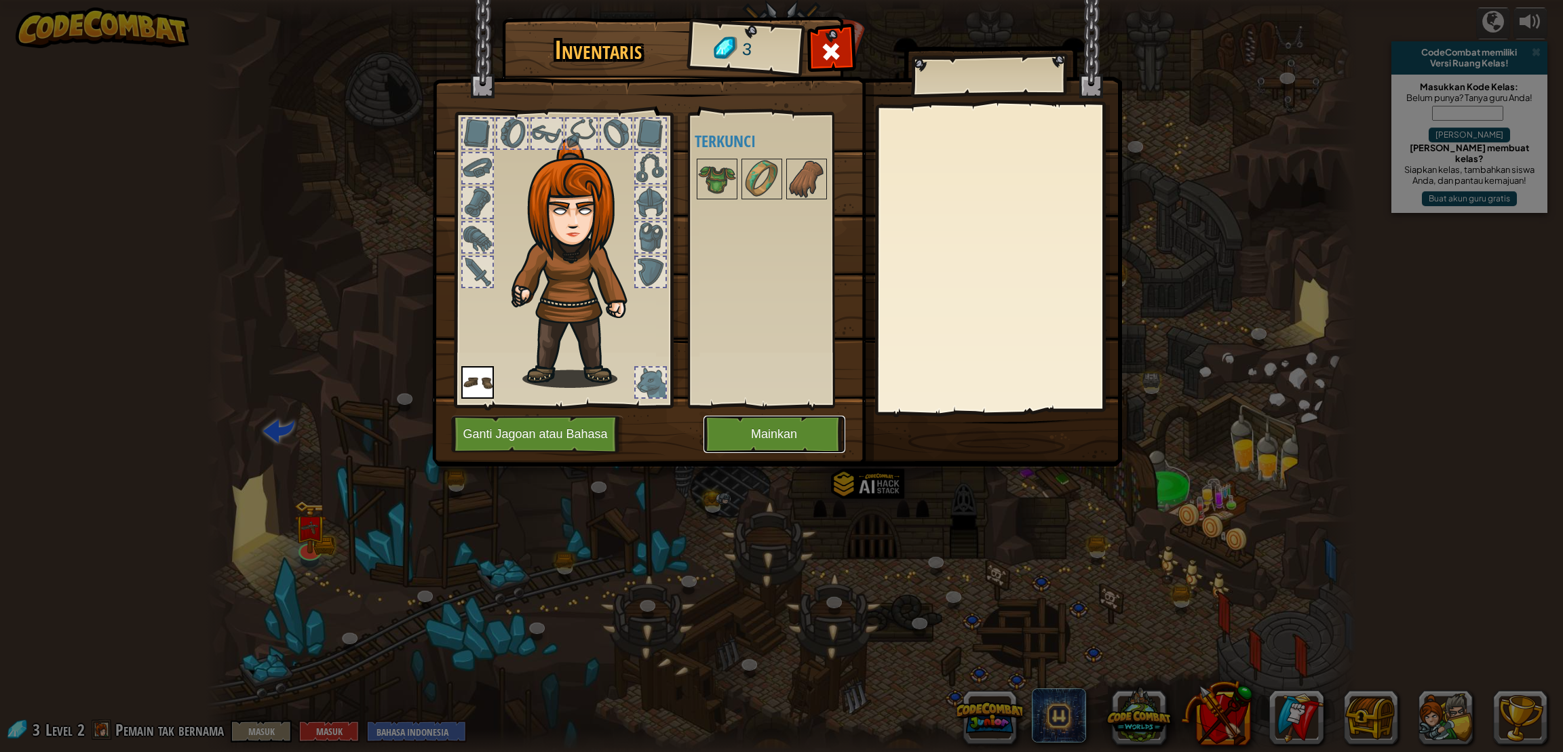
click at [777, 428] on button "Mainkan" at bounding box center [775, 434] width 142 height 37
